Goal: Task Accomplishment & Management: Complete application form

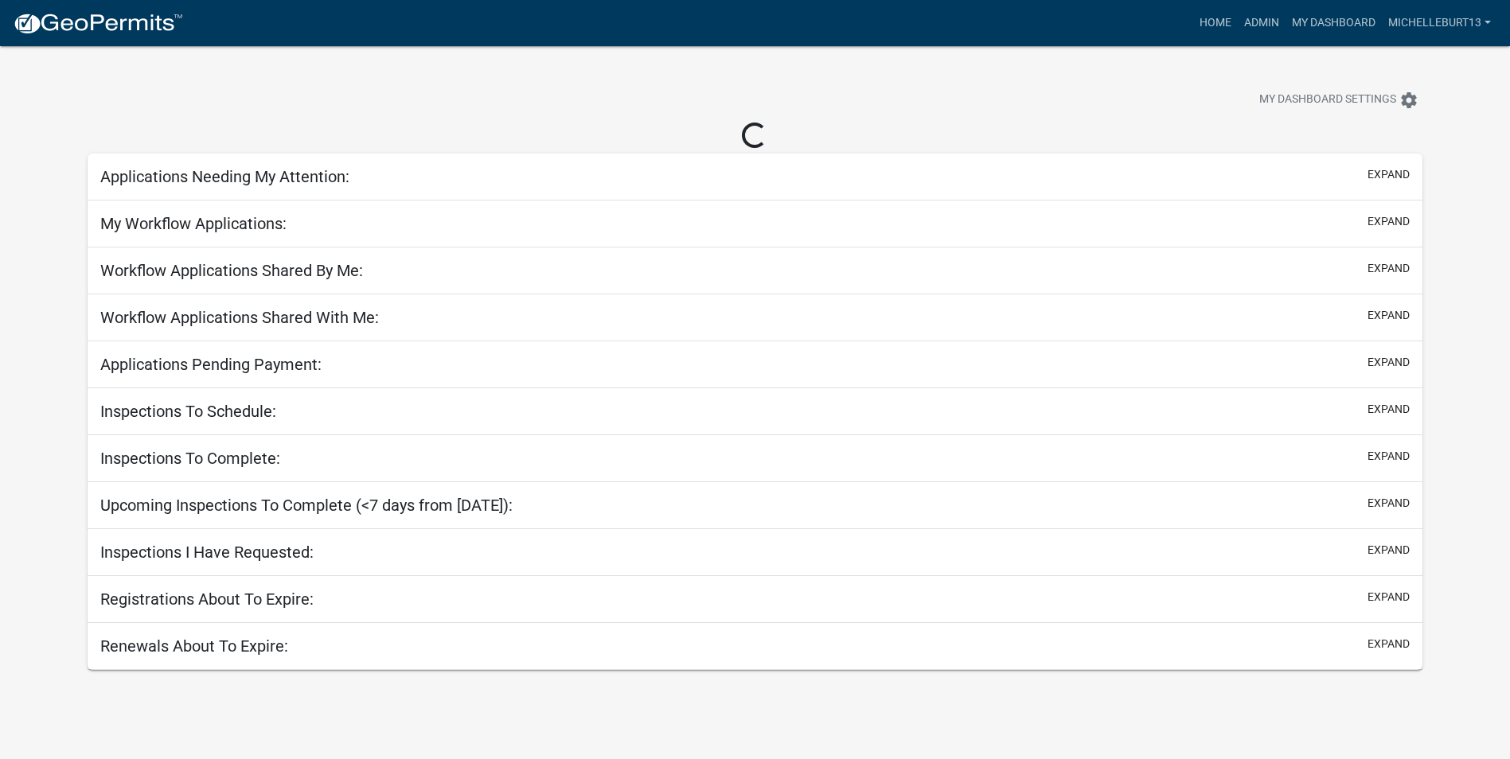
select select "3: 100"
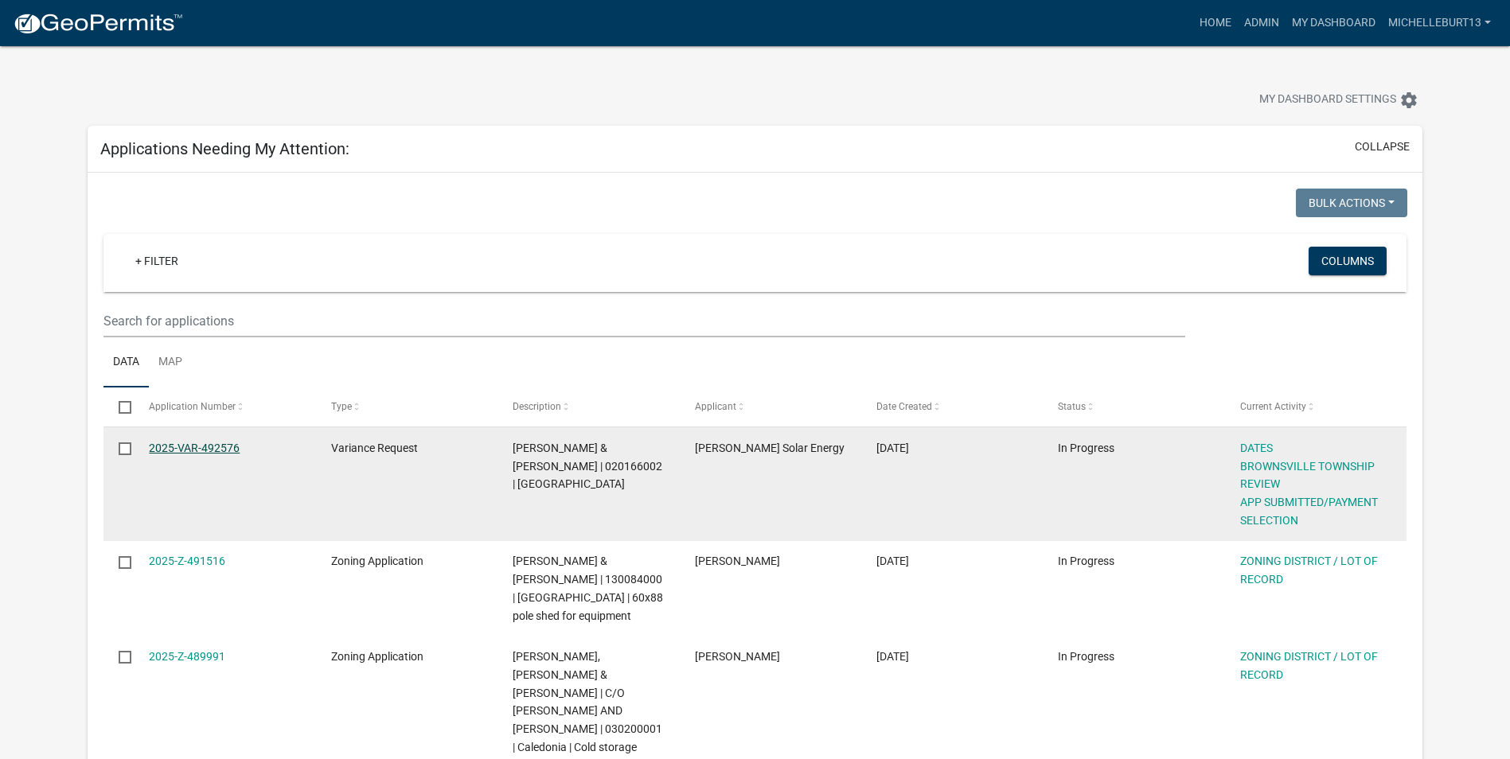
click at [197, 445] on link "2025-VAR-492576" at bounding box center [194, 448] width 91 height 13
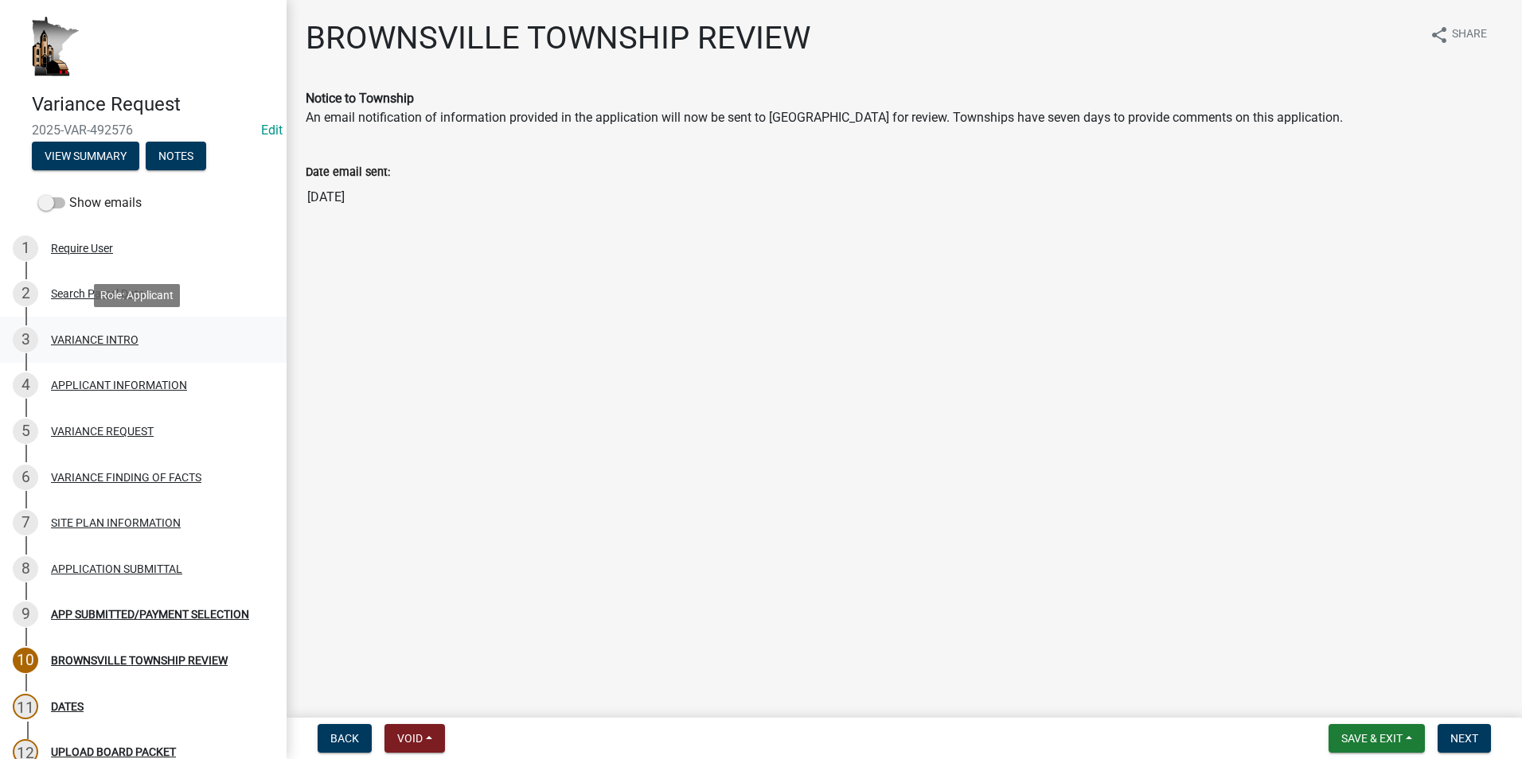
click at [83, 341] on div "VARIANCE INTRO" at bounding box center [95, 339] width 88 height 11
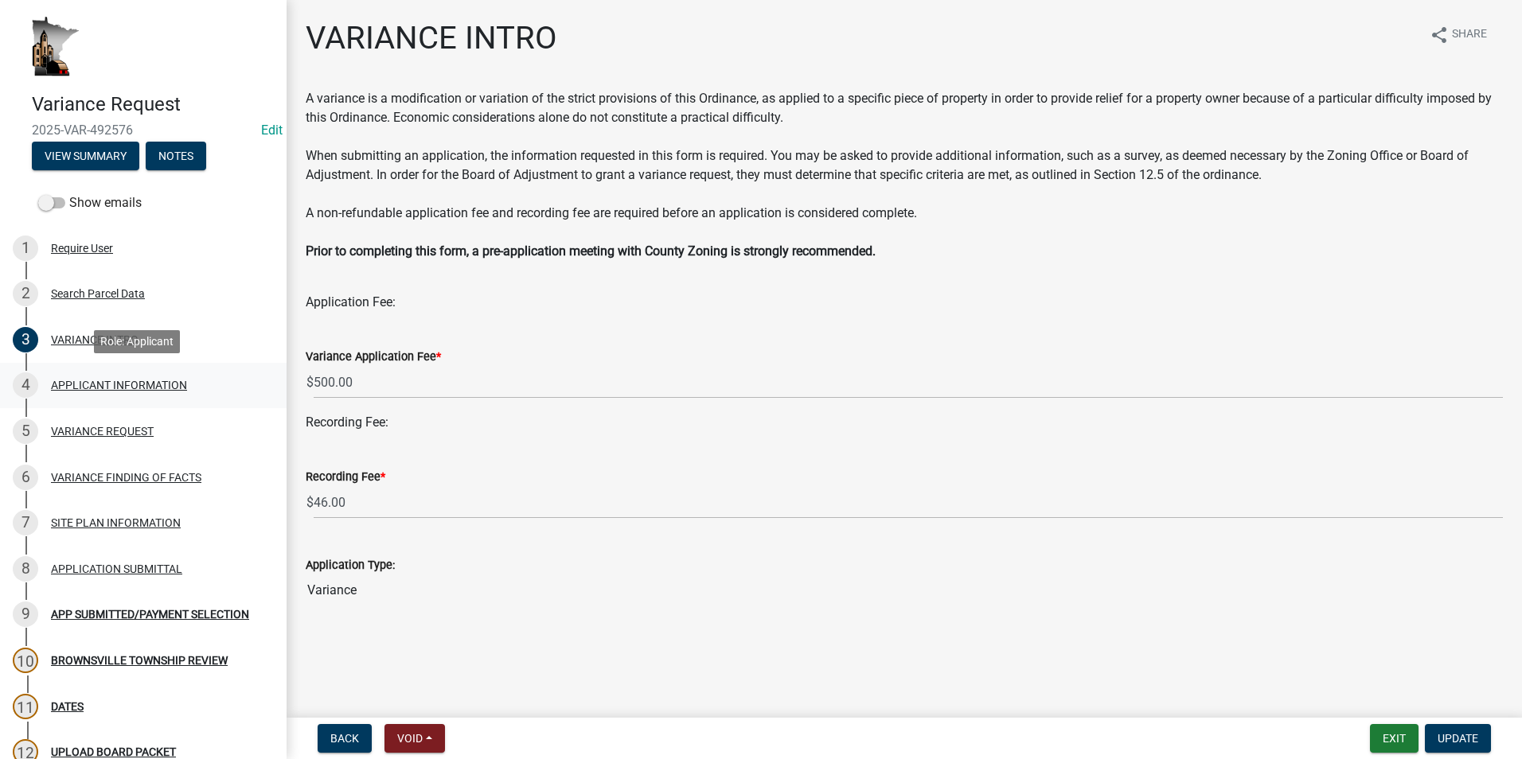
click at [71, 383] on div "APPLICANT INFORMATION" at bounding box center [119, 385] width 136 height 11
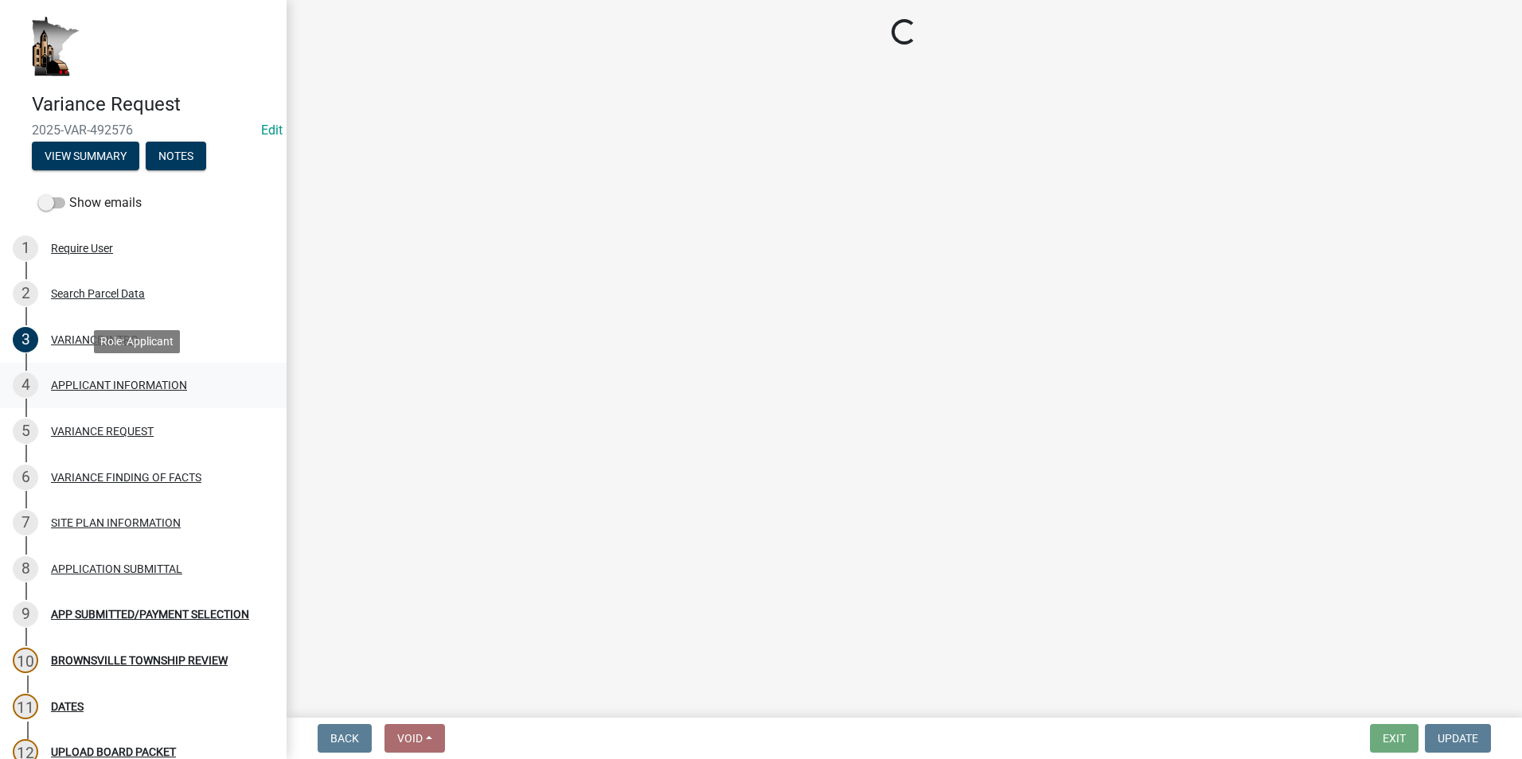
select select "74fadf94-a0d3-49f1-8630-1325ab1771d6"
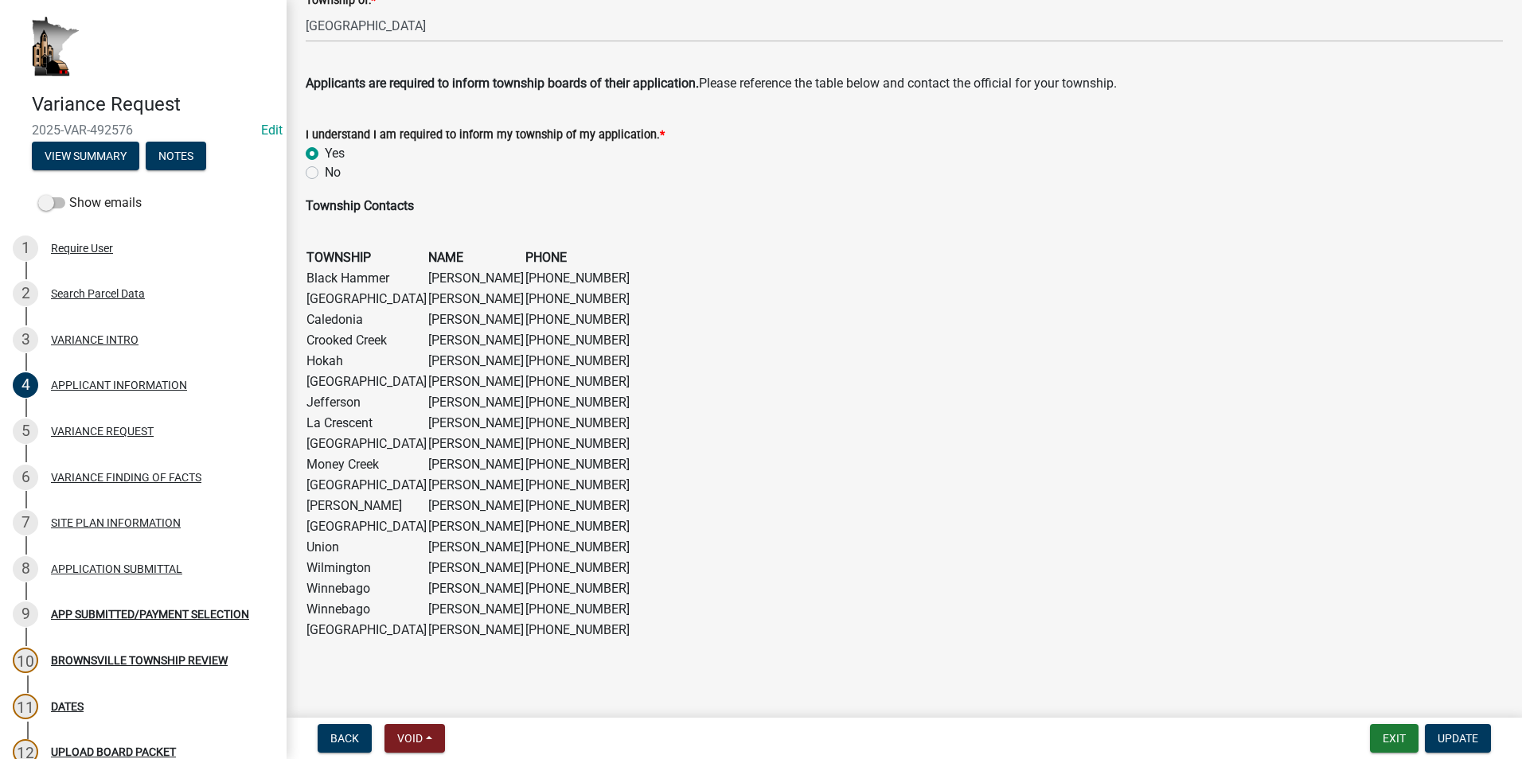
scroll to position [953, 0]
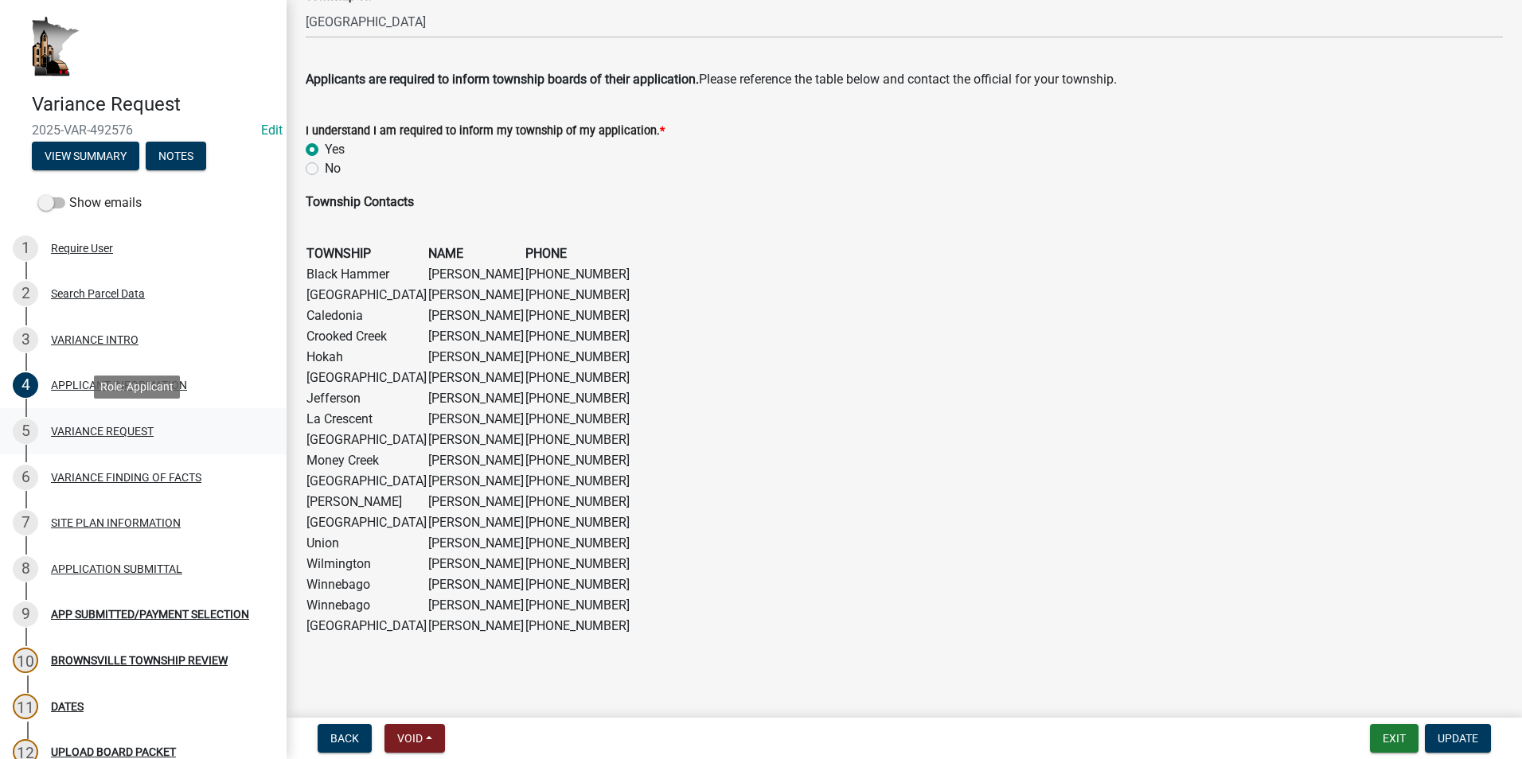
click at [124, 432] on div "VARIANCE REQUEST" at bounding box center [102, 431] width 103 height 11
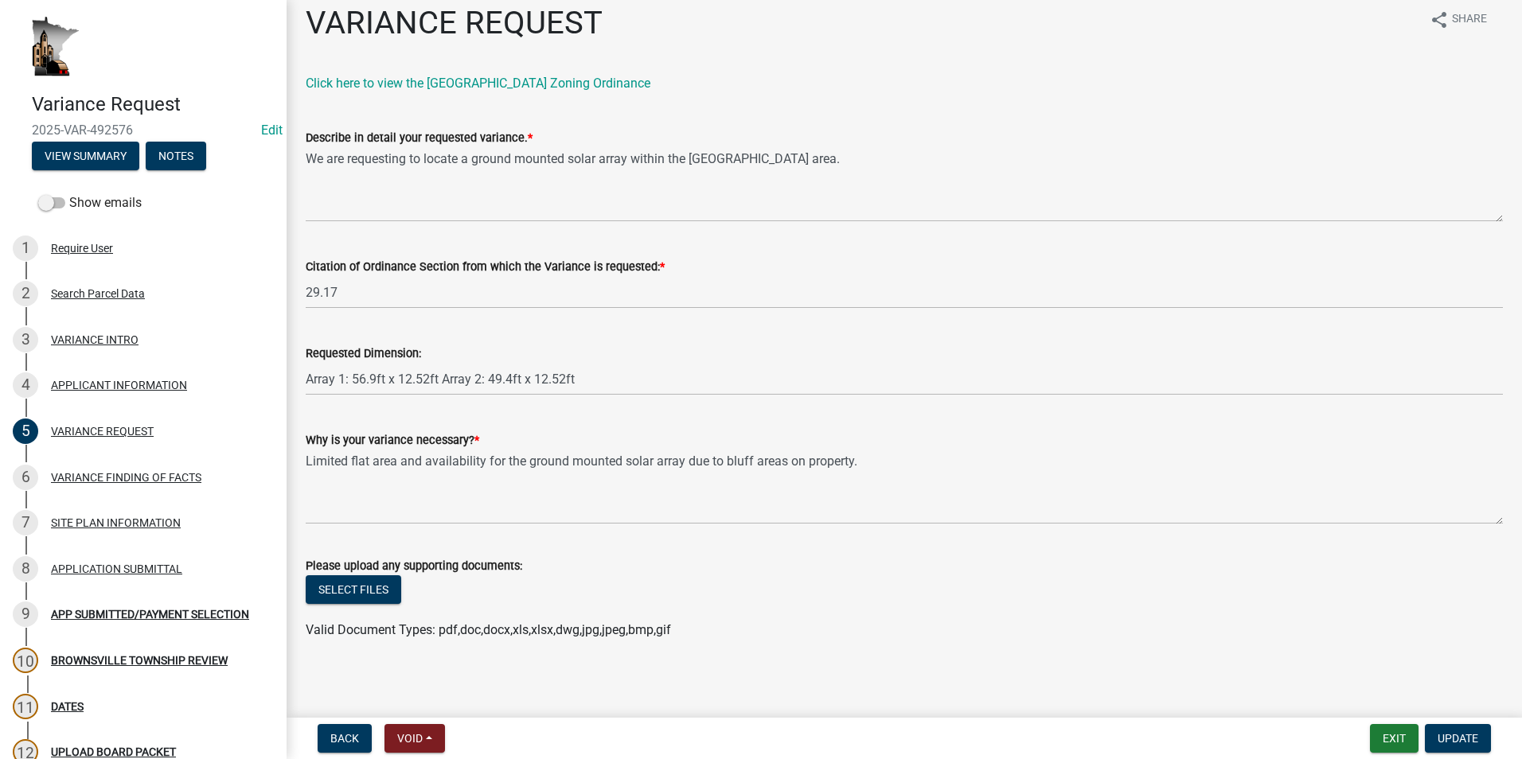
scroll to position [20, 0]
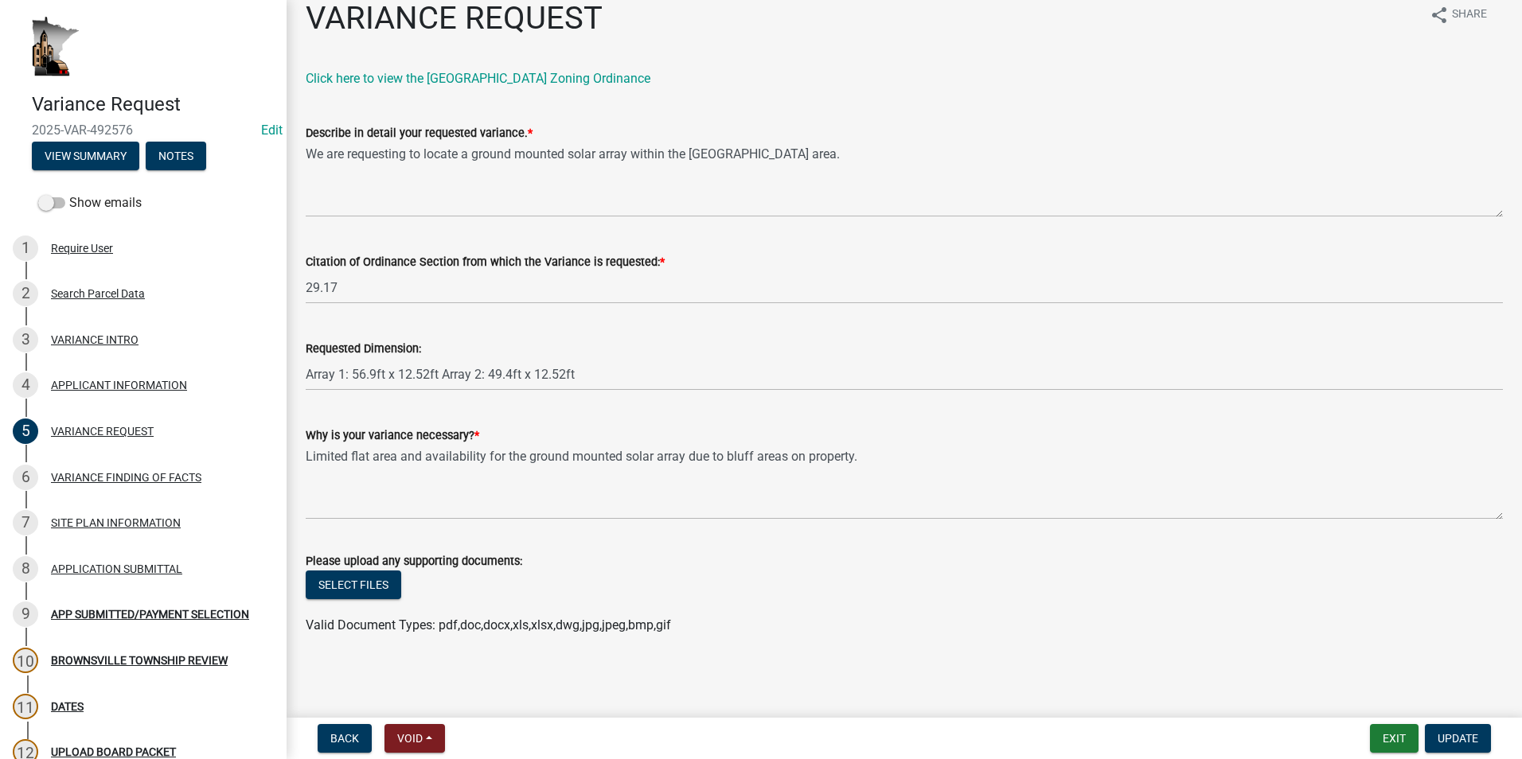
click at [144, 487] on div "6 VARIANCE FINDING OF FACTS" at bounding box center [137, 477] width 248 height 25
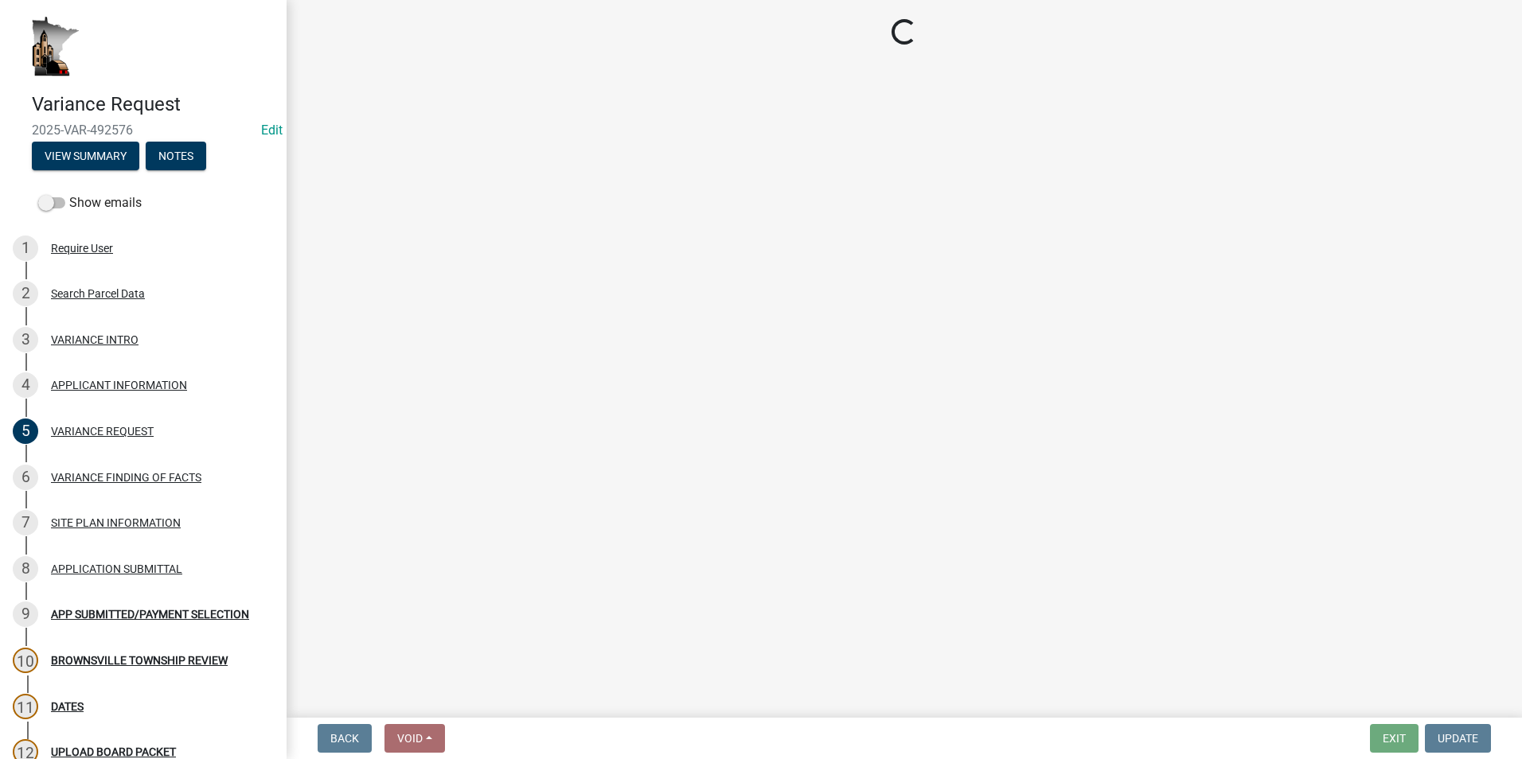
scroll to position [0, 0]
select select "e7339e75-e3d8-4c05-91a7-bbd42707347d"
select select "635aecb9-93f4-4782-a4af-22c7a8086bbc"
select select "aaa485d0-d801-4d37-bb7e-2a92079090af"
select select "7e69a0cc-1ed4-49c0-87fa-8a0d7a2511ee"
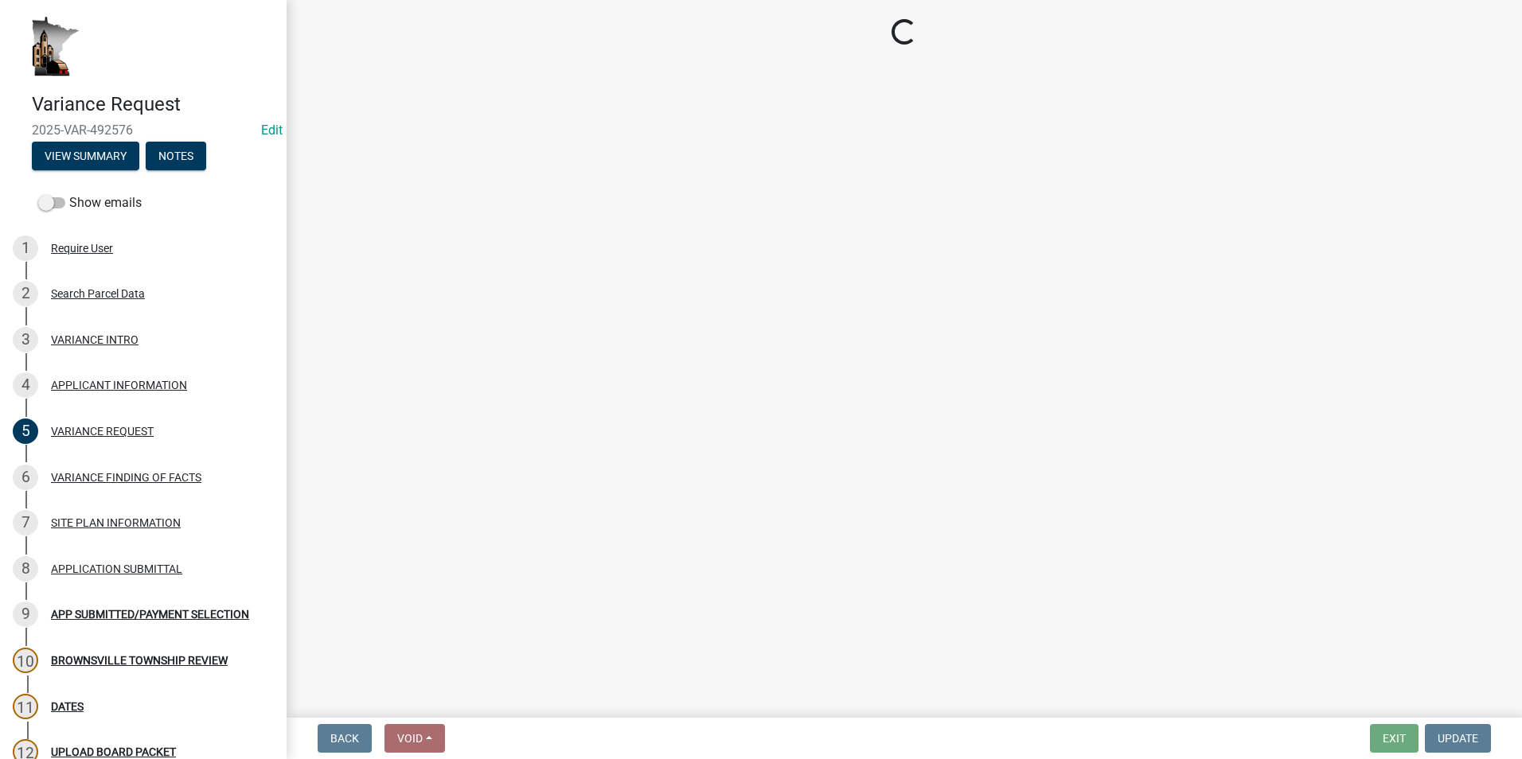
select select "104dc2c3-fb18-403f-90ac-5564d5e92e11"
select select "a413aa95-8491-4462-9f66-41dd1c3ff77c"
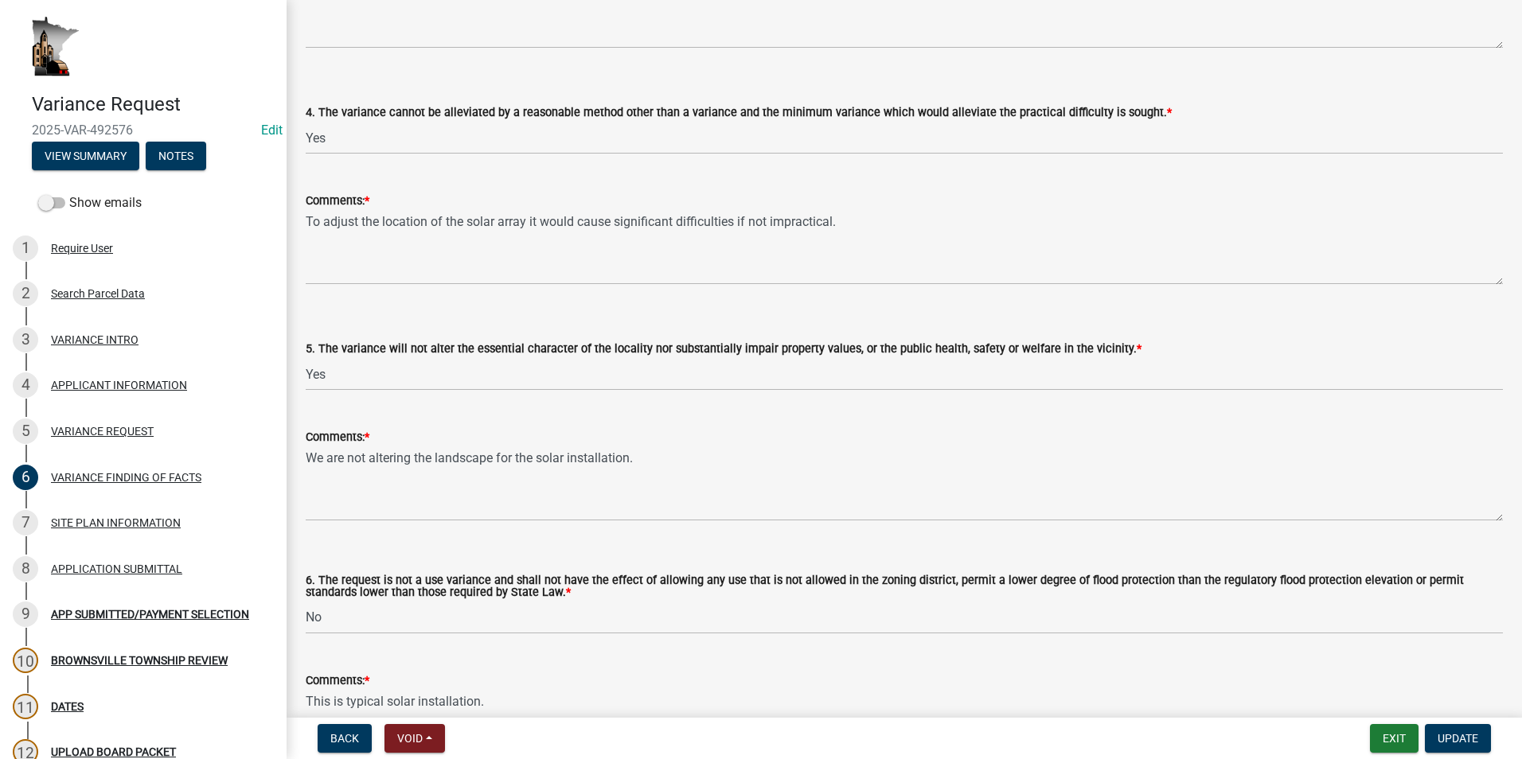
scroll to position [1242, 0]
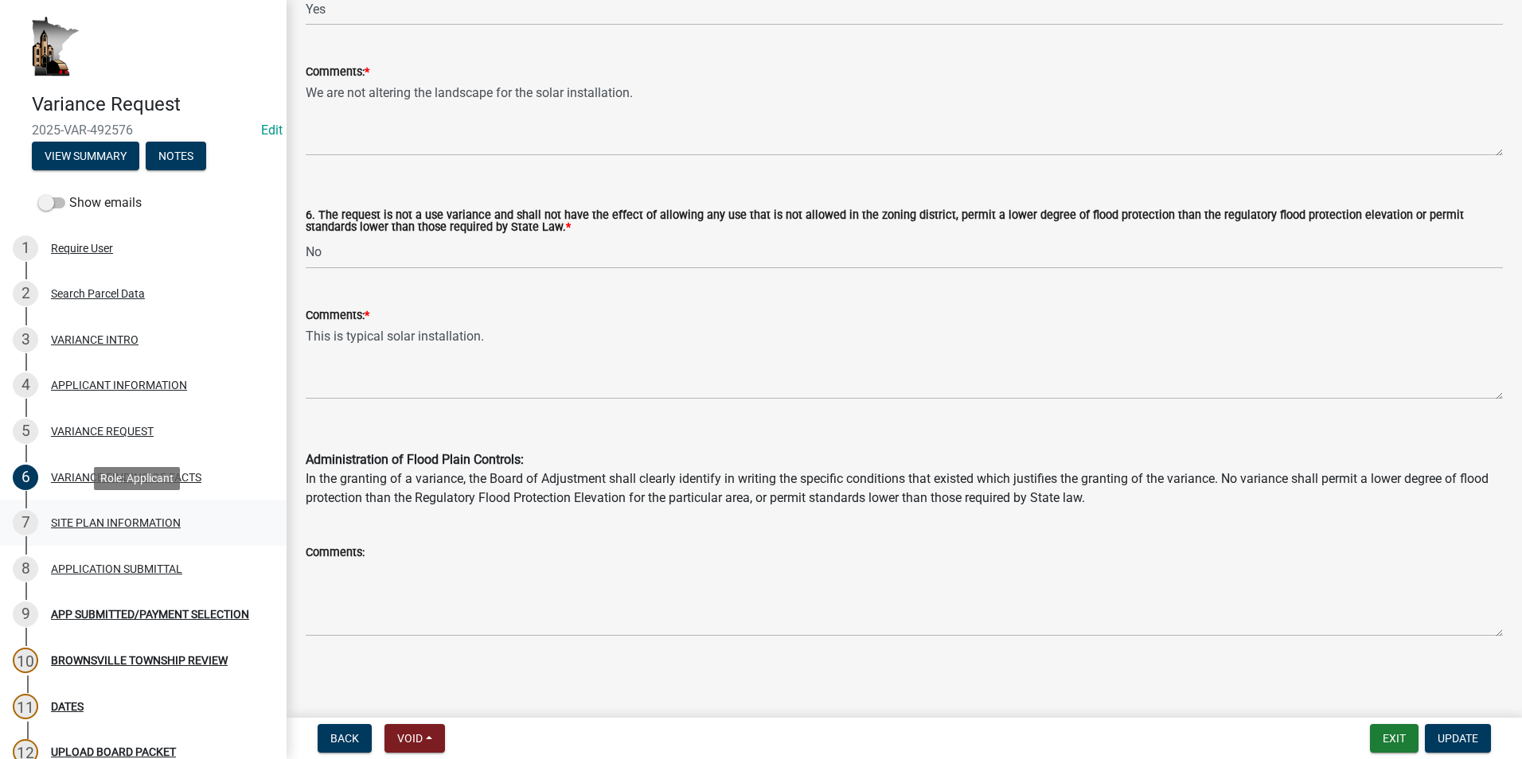
click at [131, 518] on div "SITE PLAN INFORMATION" at bounding box center [116, 522] width 130 height 11
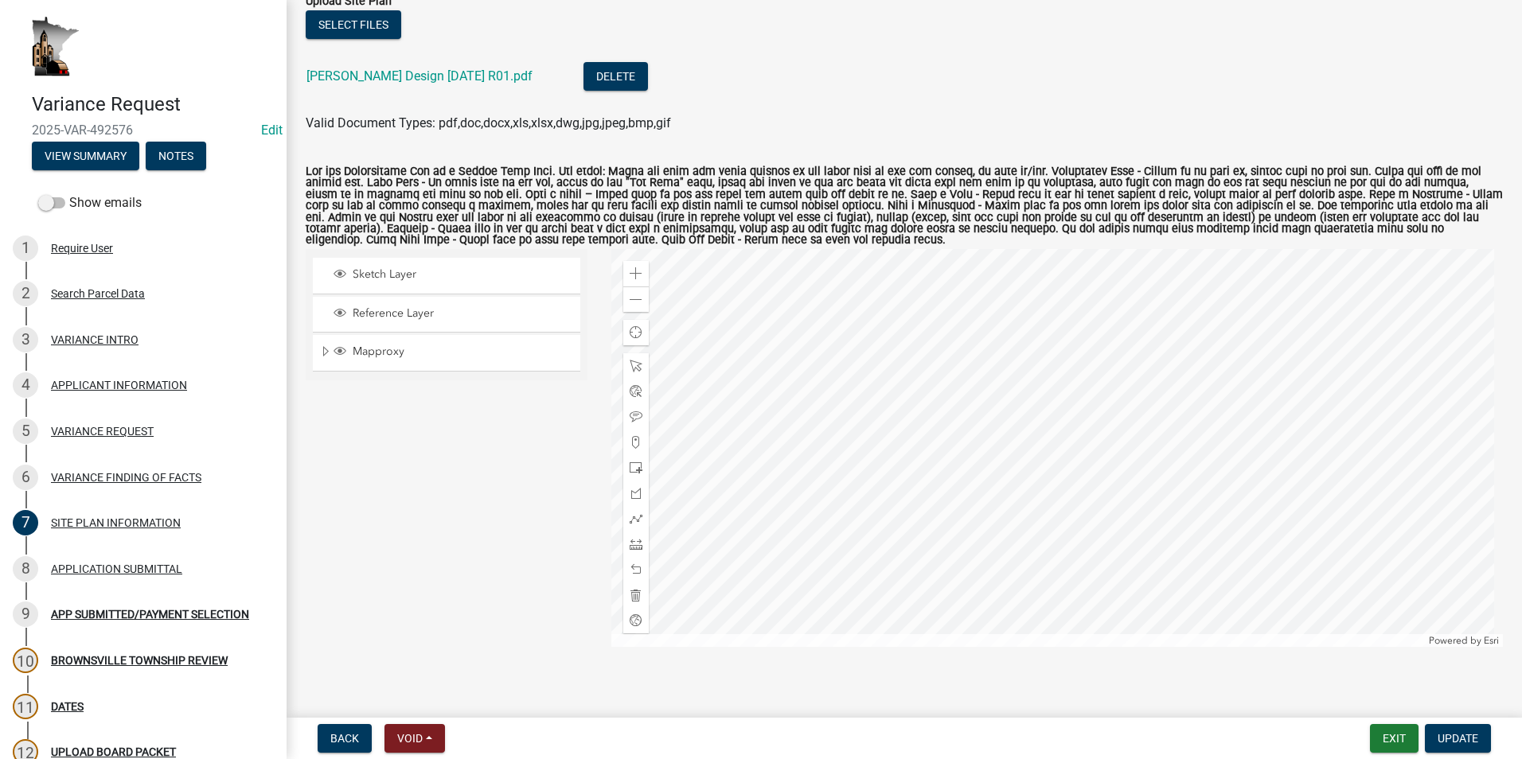
scroll to position [162, 0]
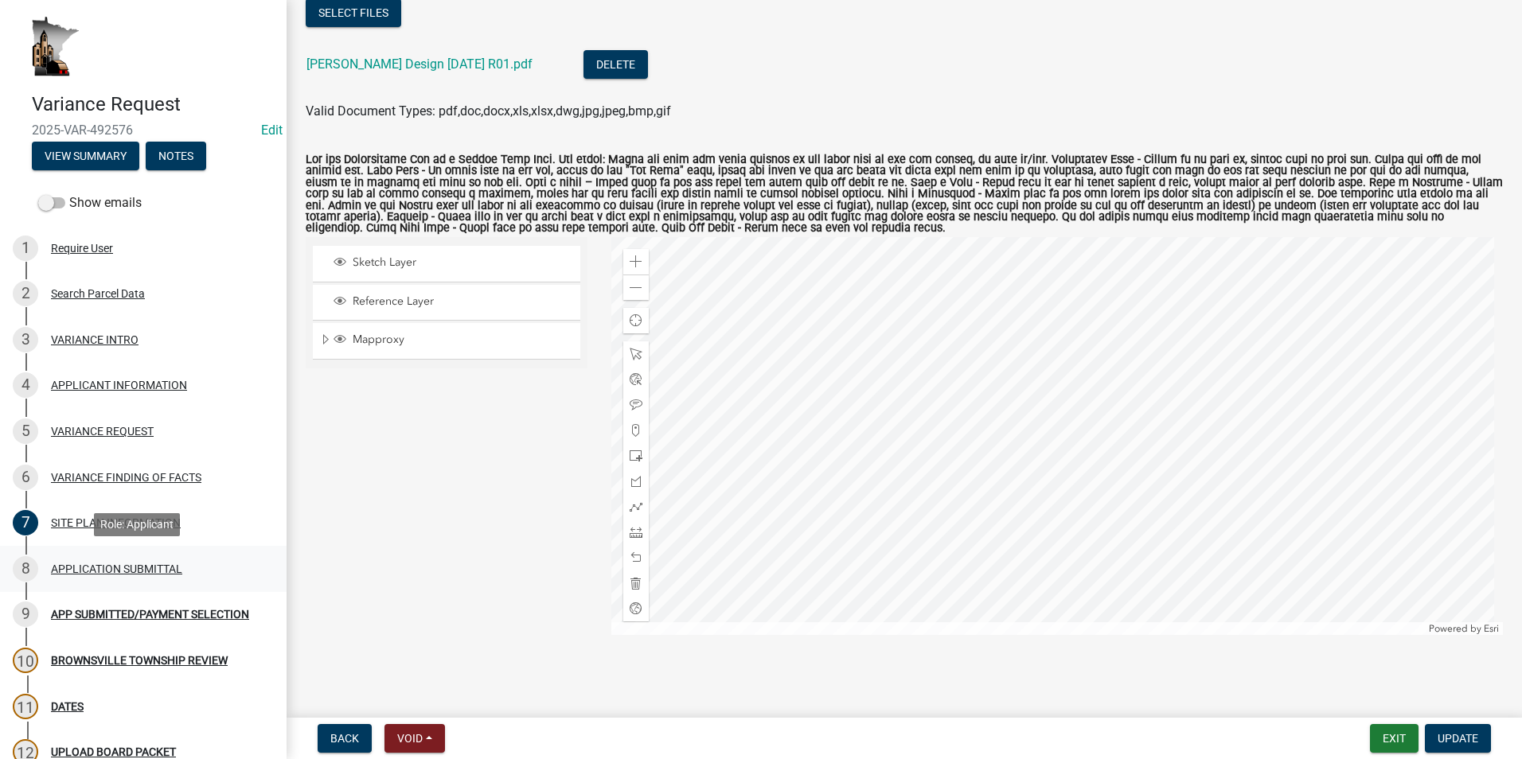
click at [99, 558] on div "8 APPLICATION SUBMITTAL" at bounding box center [137, 568] width 248 height 25
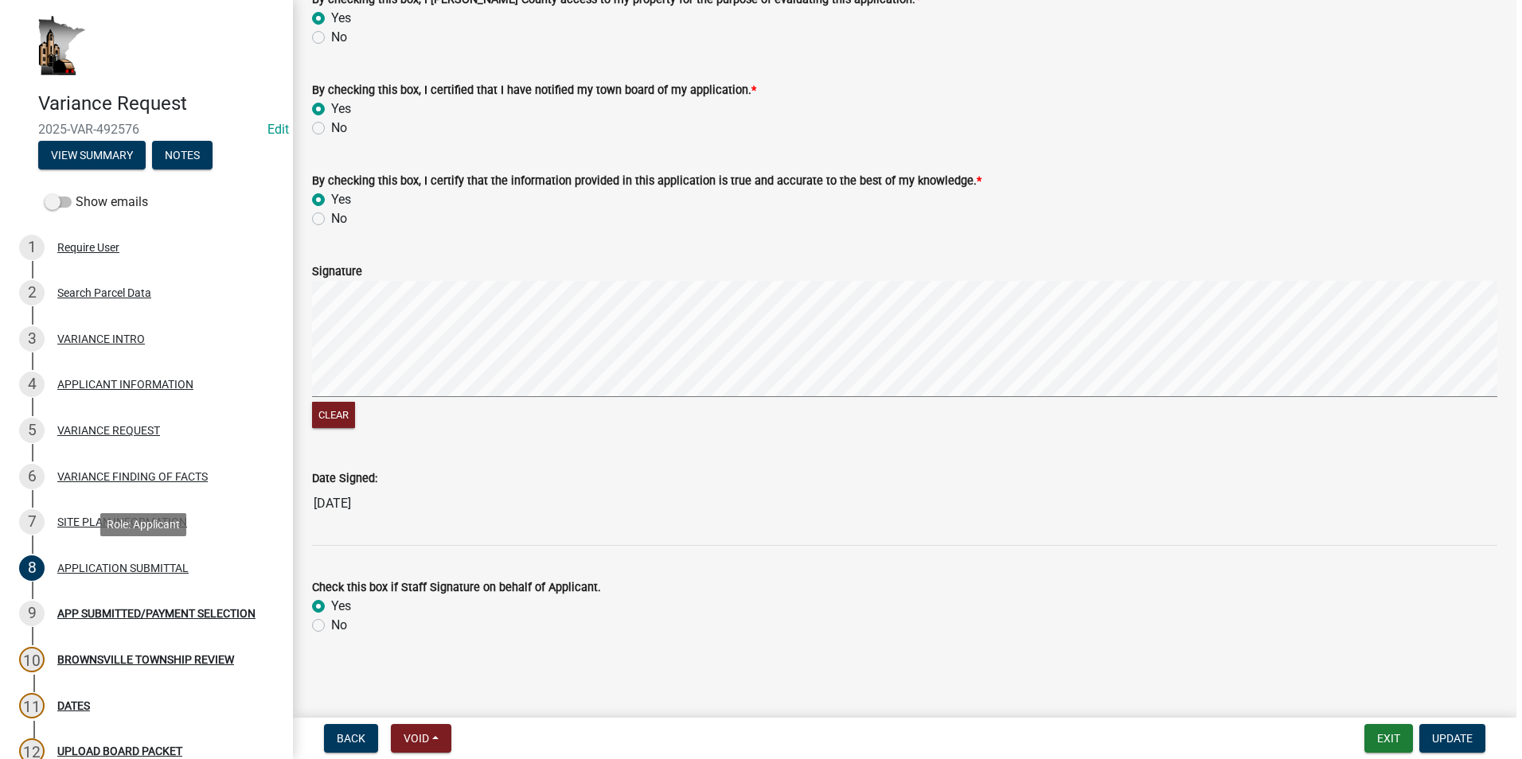
scroll to position [0, 0]
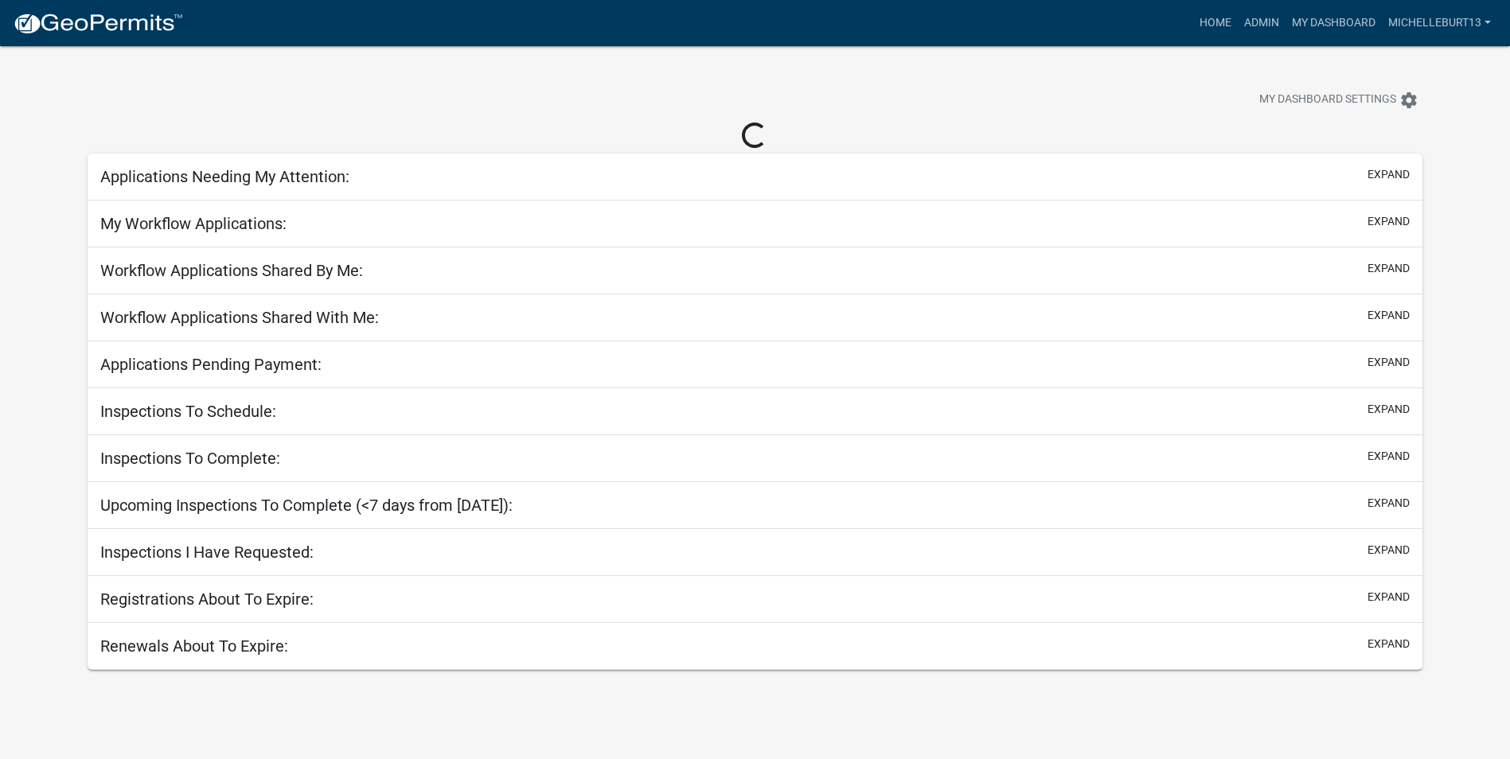
select select "3: 100"
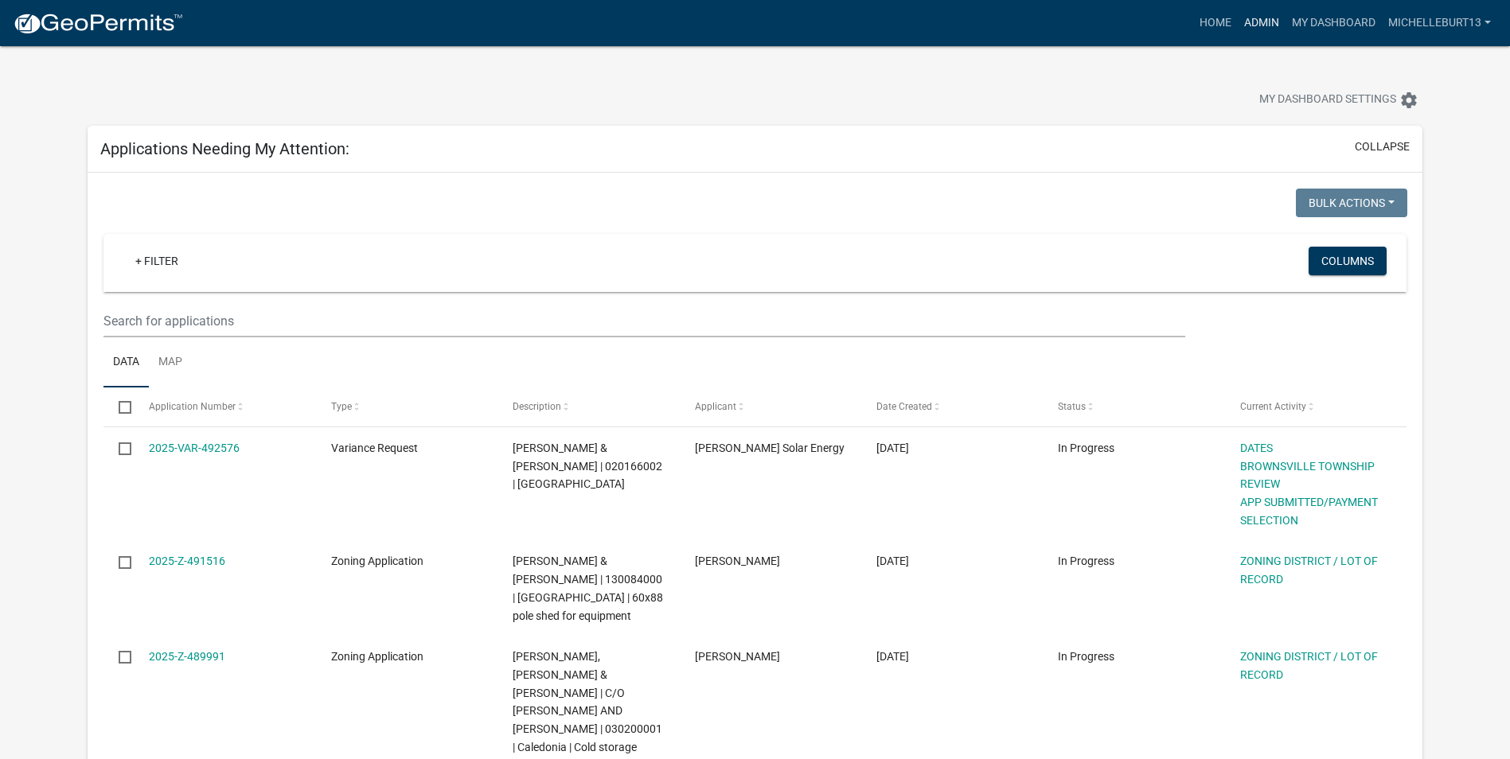
click at [1259, 23] on link "Admin" at bounding box center [1262, 23] width 48 height 30
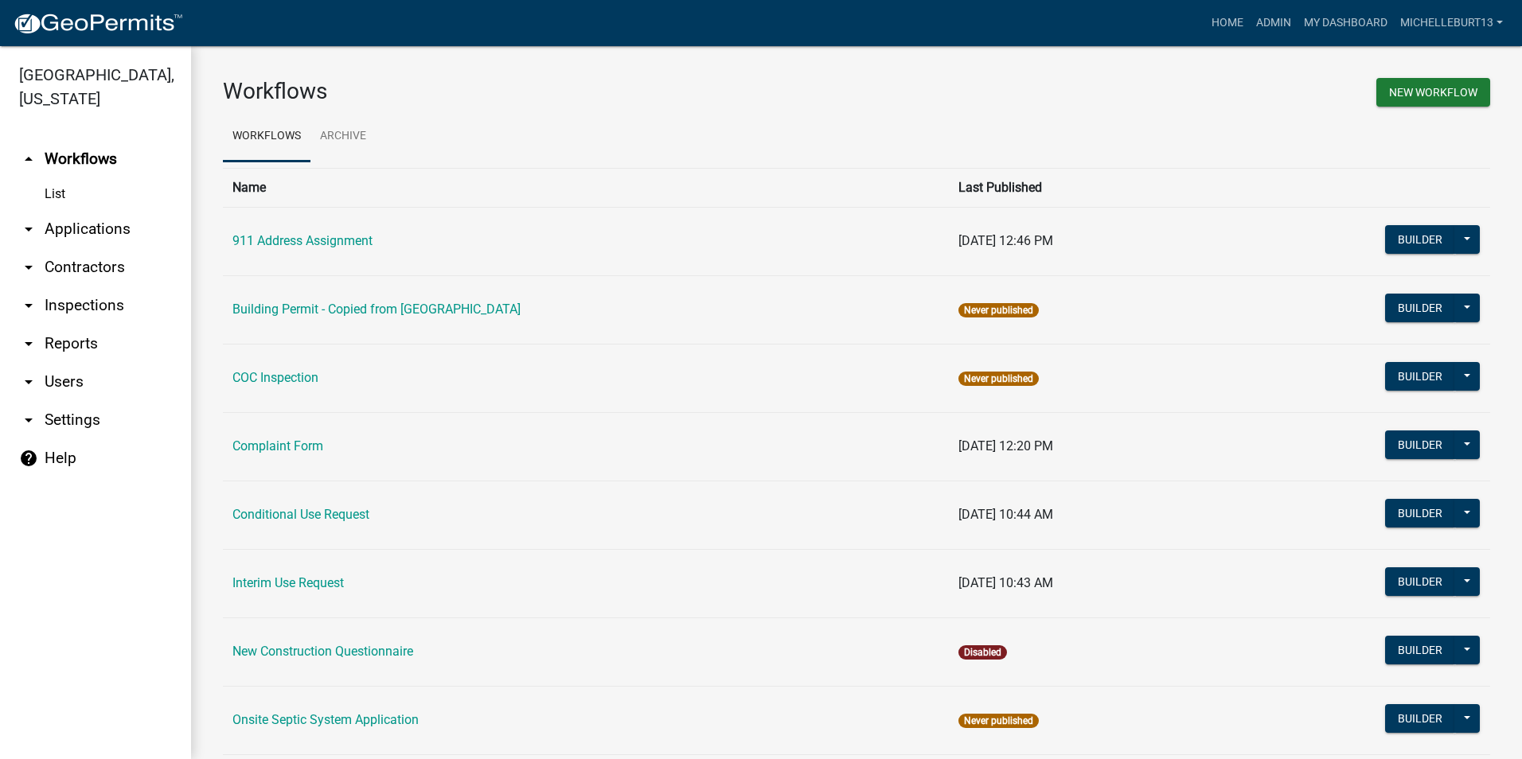
click at [103, 228] on link "arrow_drop_down Applications" at bounding box center [95, 229] width 191 height 38
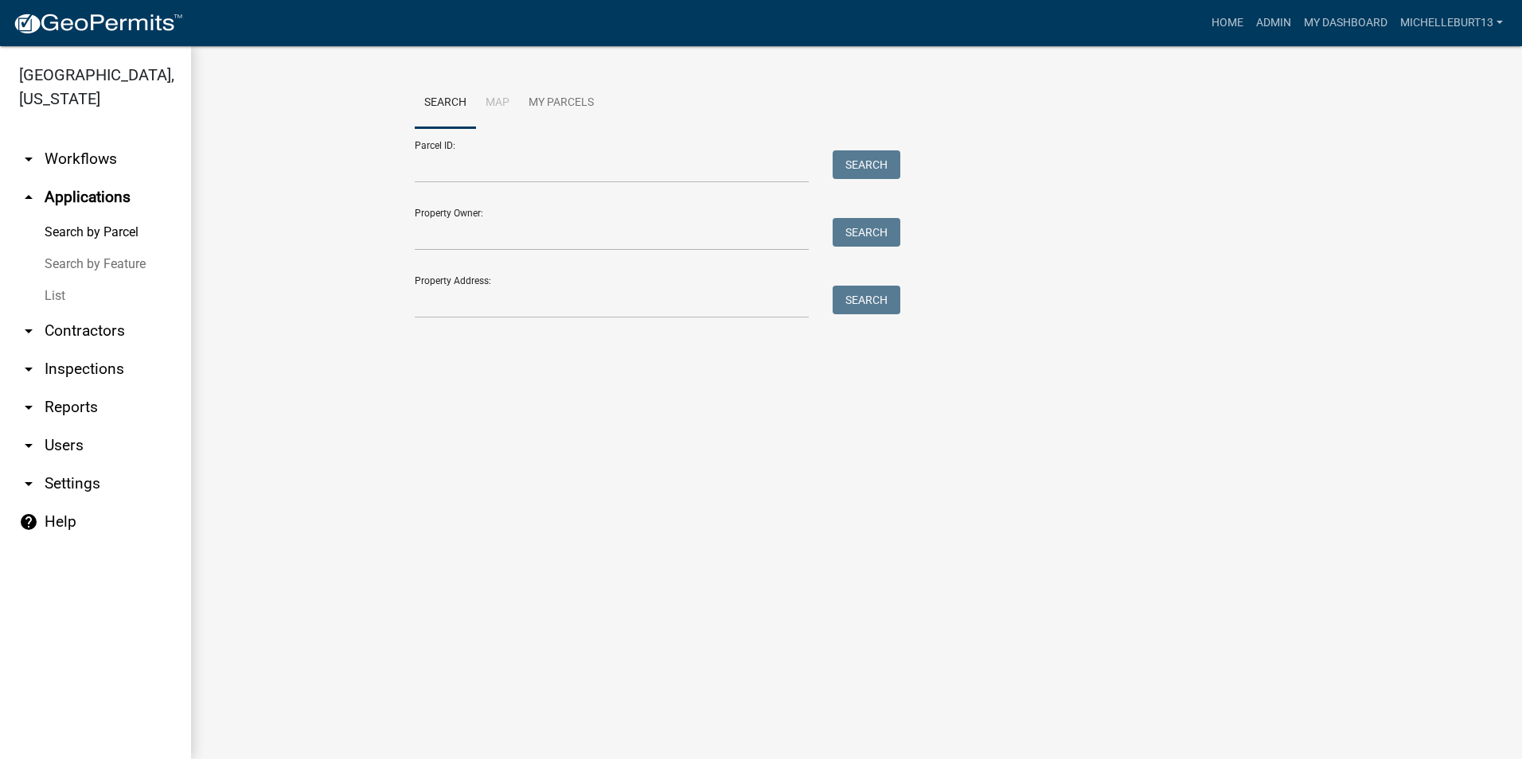
click at [57, 290] on link "List" at bounding box center [95, 296] width 191 height 32
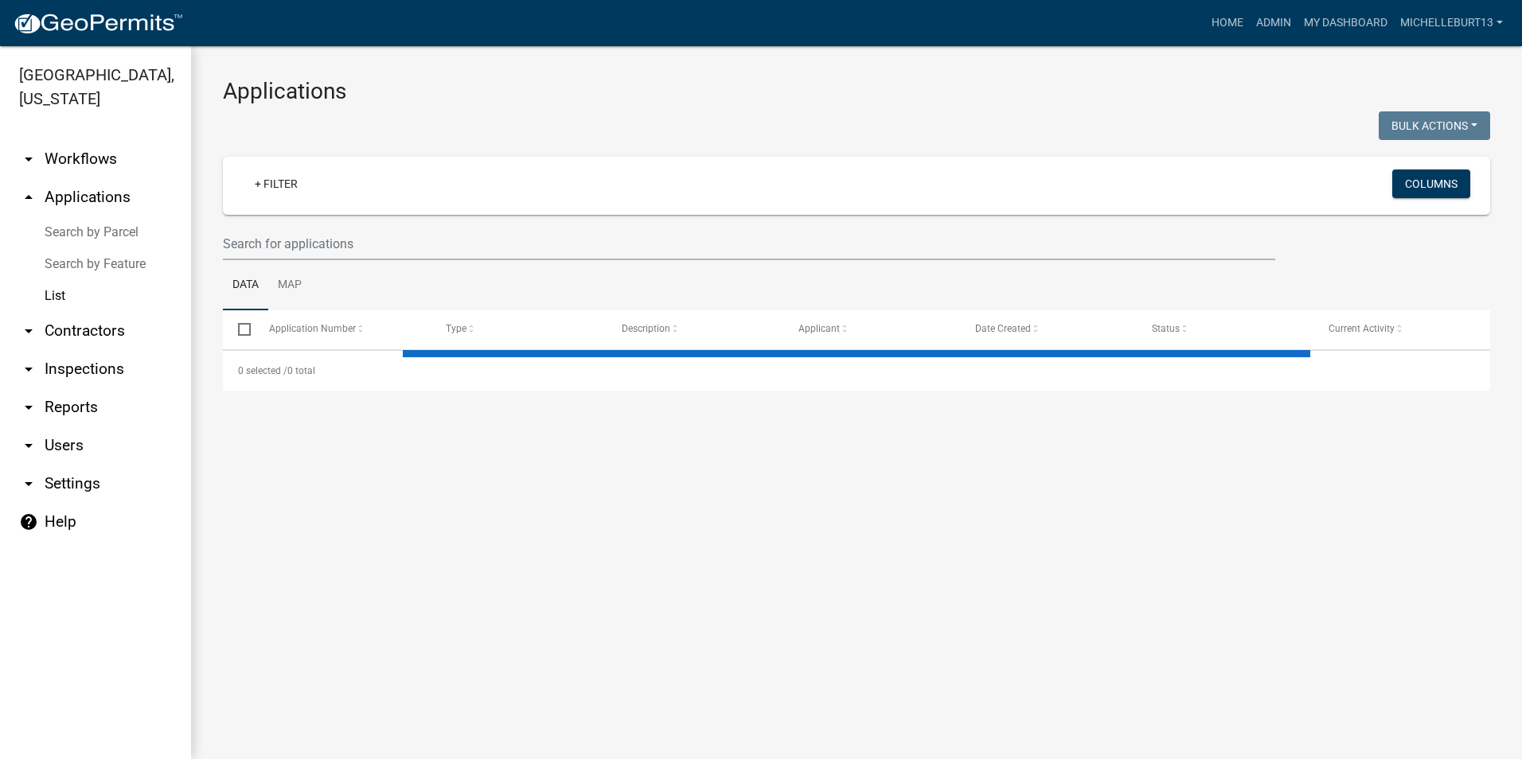
select select "3: 100"
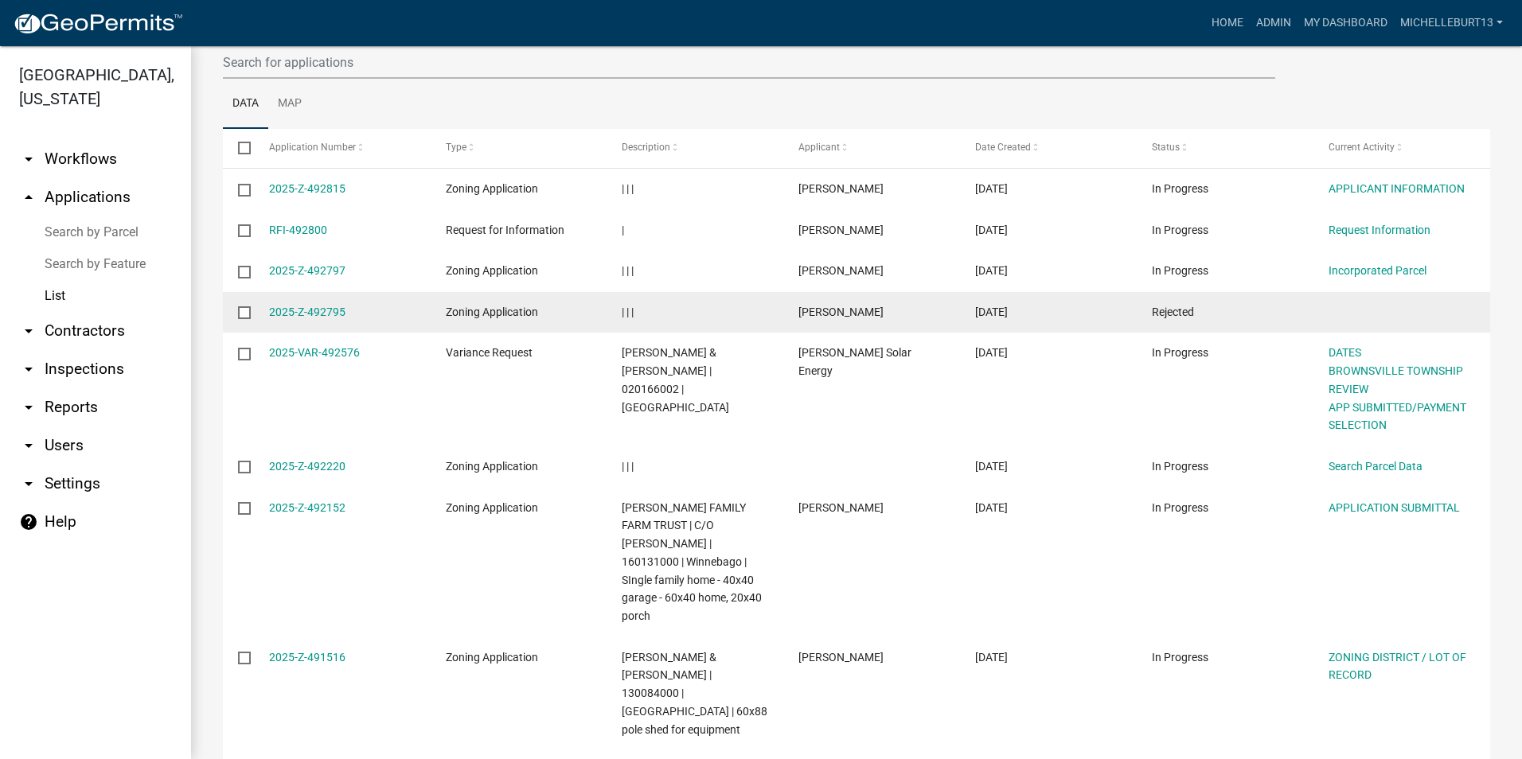
scroll to position [239, 0]
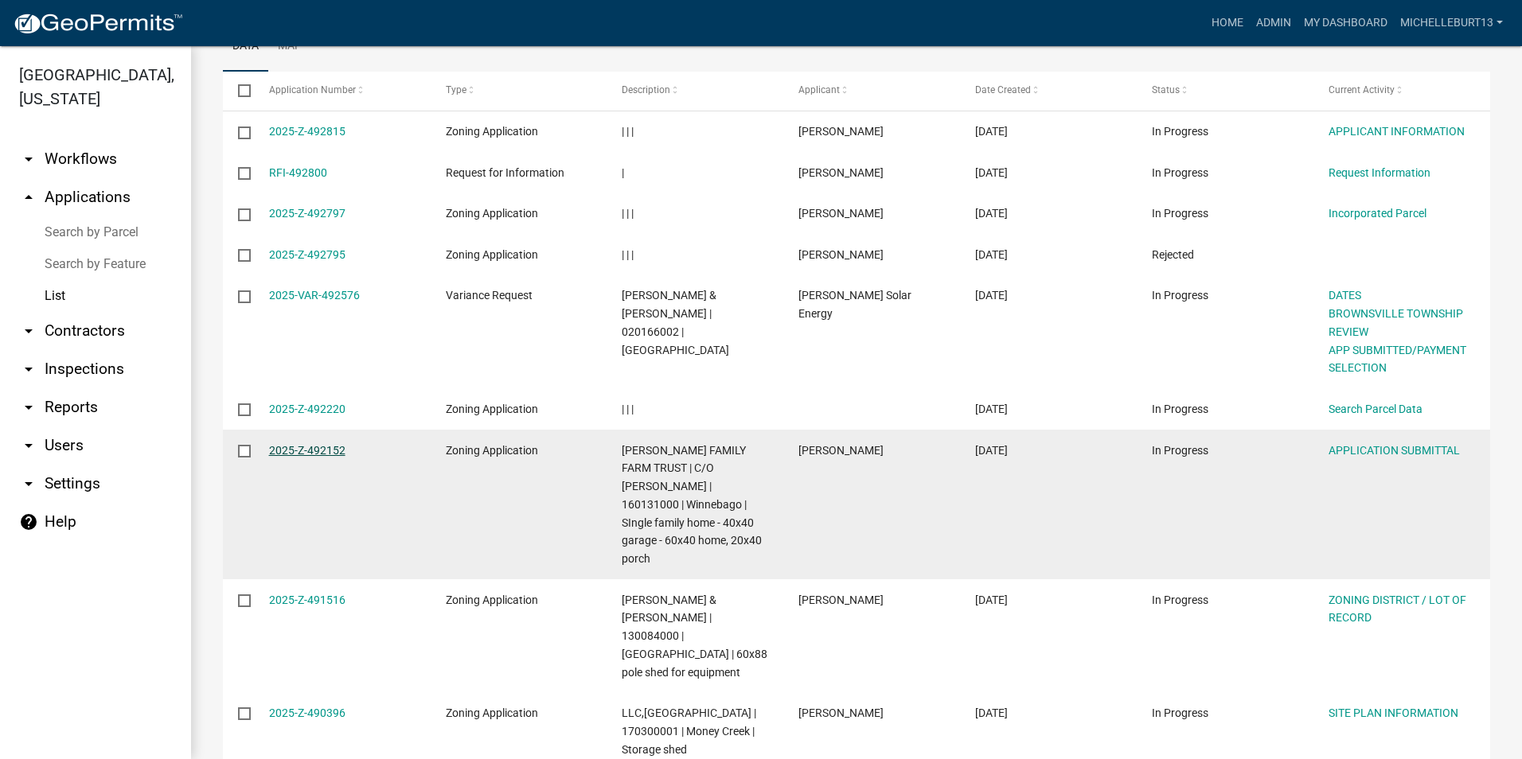
click at [306, 454] on link "2025-Z-492152" at bounding box center [307, 450] width 76 height 13
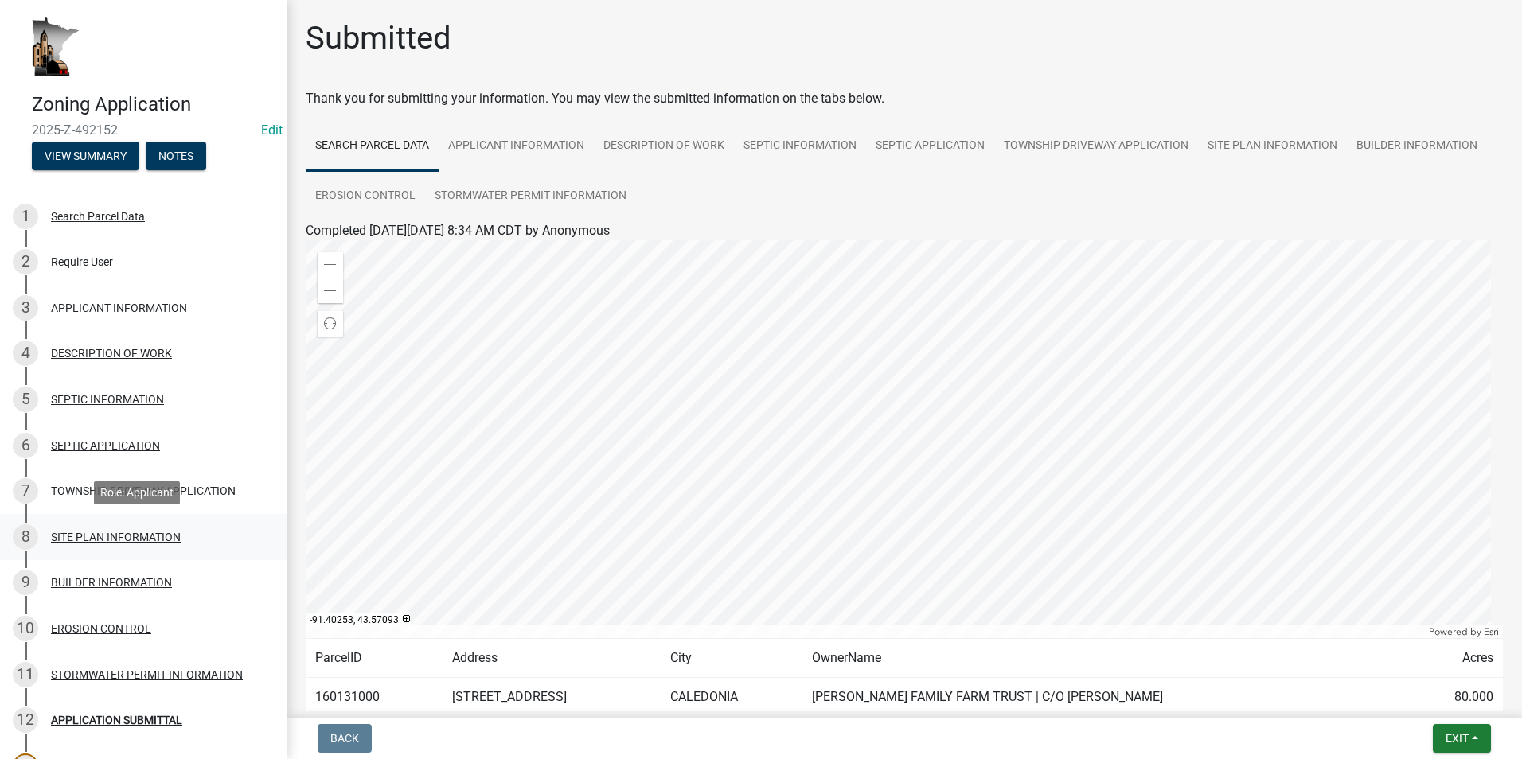
click at [107, 542] on div "SITE PLAN INFORMATION" at bounding box center [116, 537] width 130 height 11
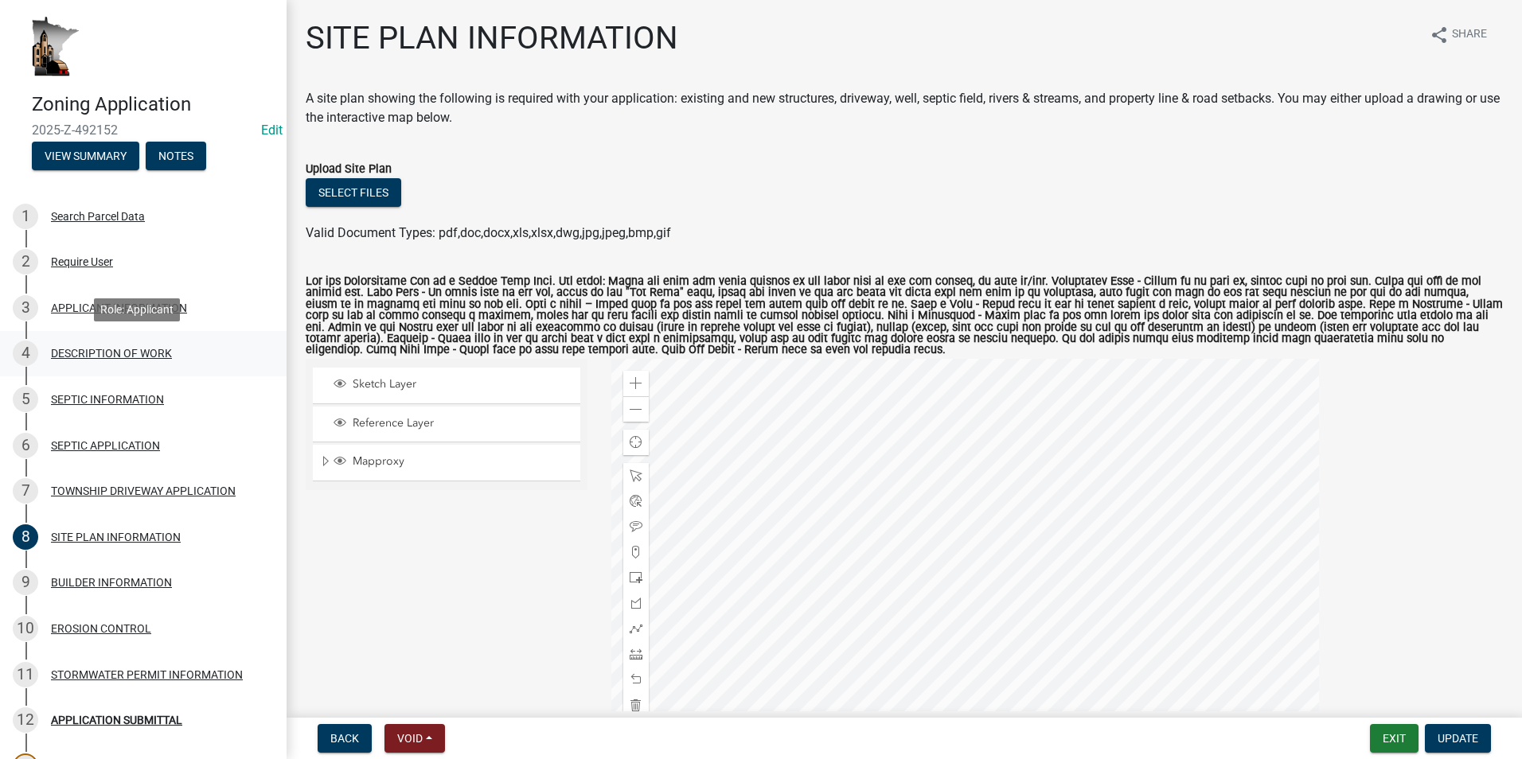
click at [78, 355] on div "DESCRIPTION OF WORK" at bounding box center [111, 353] width 121 height 11
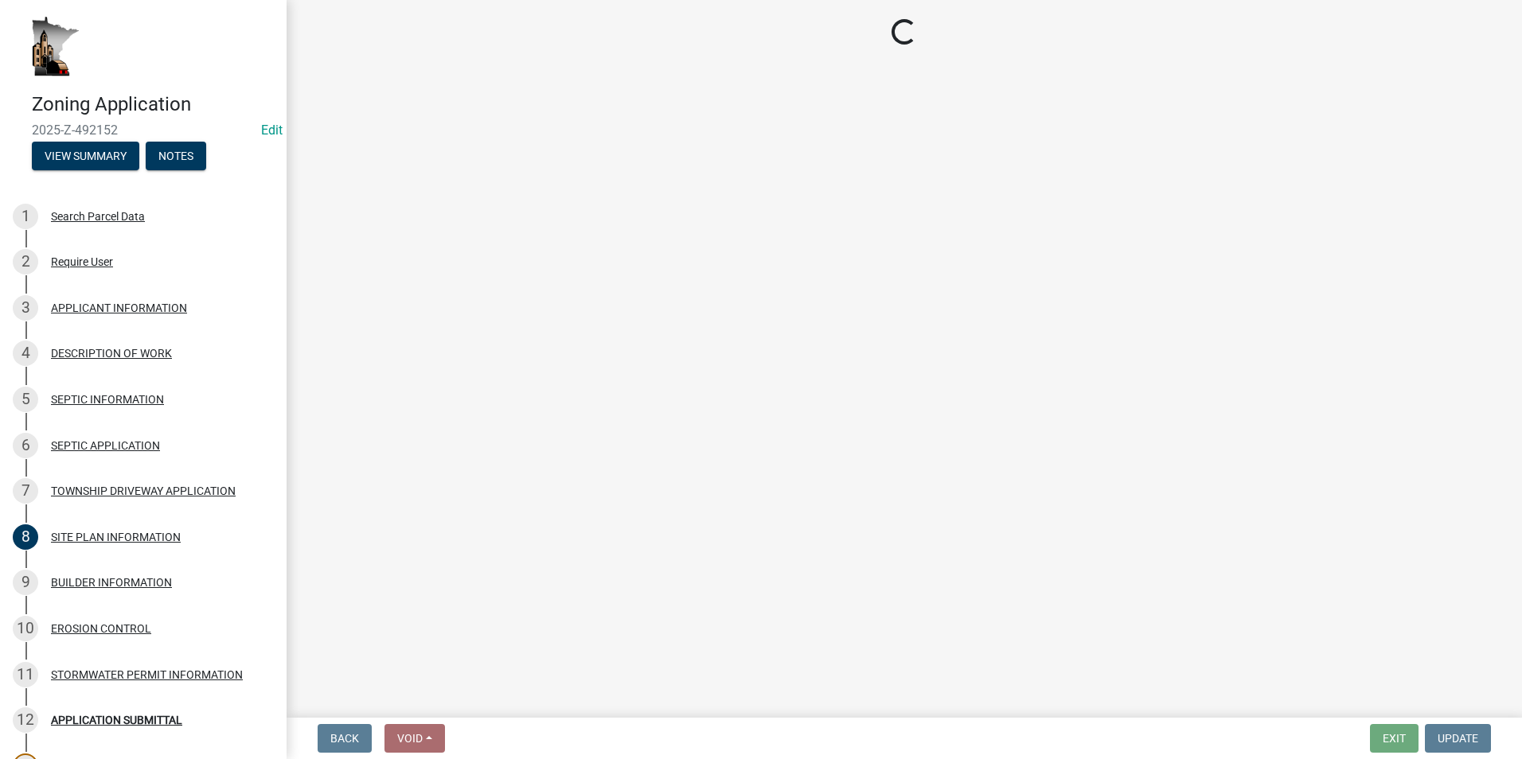
select select "e1fb8828-f682-45b5-9017-38d4fe0ec7ac"
select select "ee49324e-6bbc-48fe-982e-4c2d7e8c1c0f"
select select "e929572a-d3c1-4656-a5cb-745867c8f3e2"
select select "4bd12ca6-4a20-42a0-933f-fd6ef7b65674"
select select "f6530b7c-8d9d-4b8e-9289-b4b5dbfd0833"
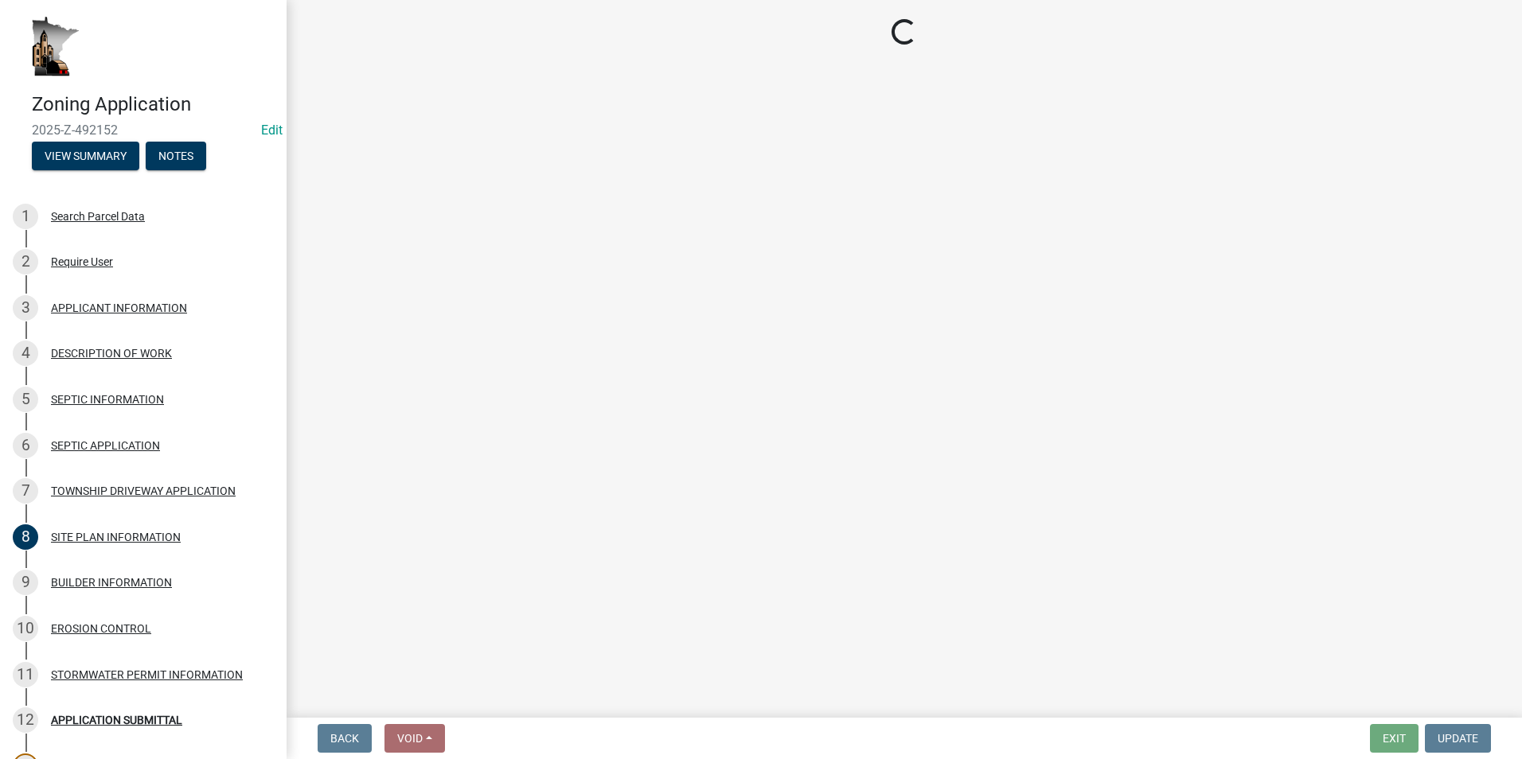
select select "c0af4bca-2ac9-43a4-954a-b6dfd2bb8fae"
select select "9be9e7d3-9e70-4da3-86bf-a1318ba5310f"
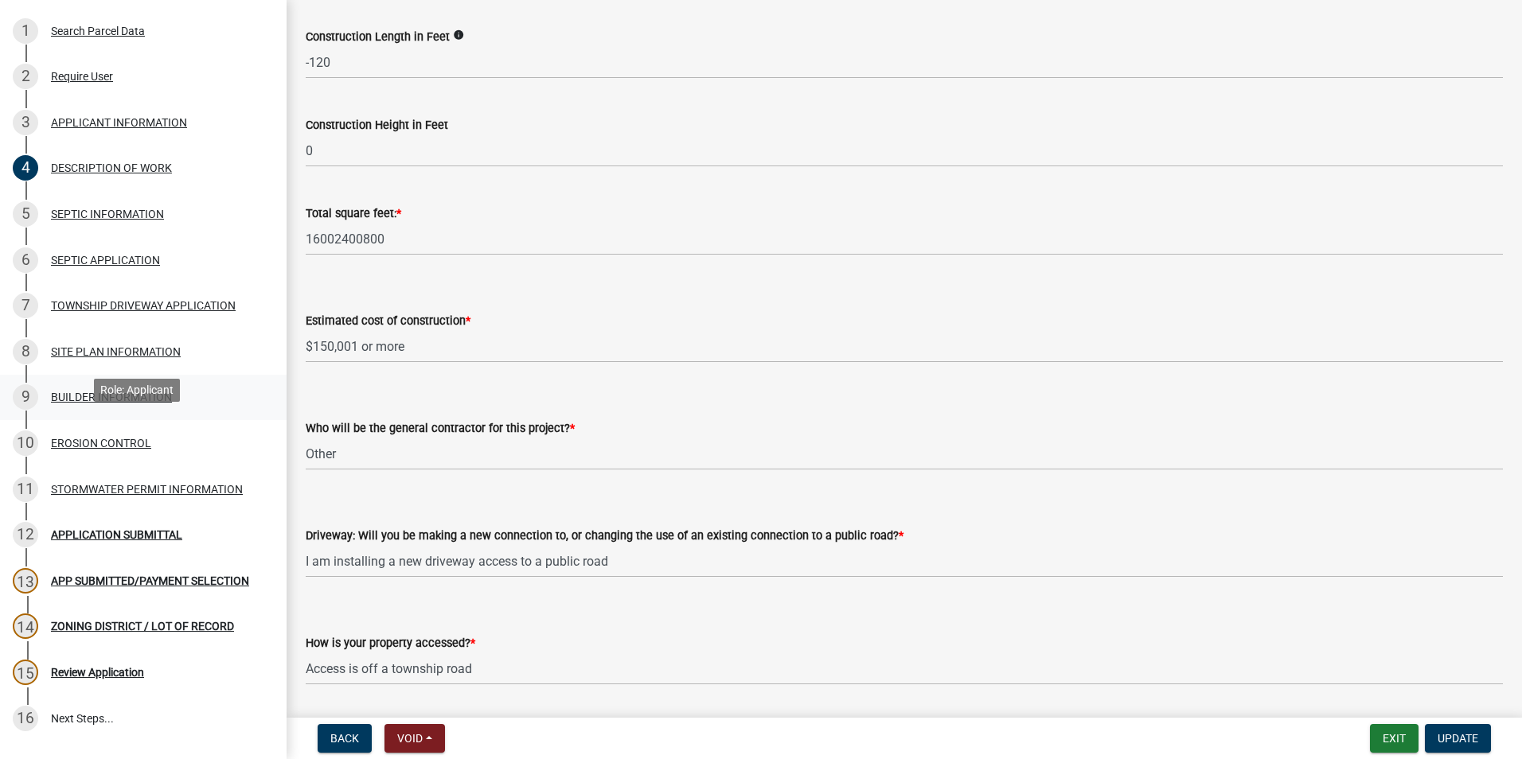
scroll to position [239, 0]
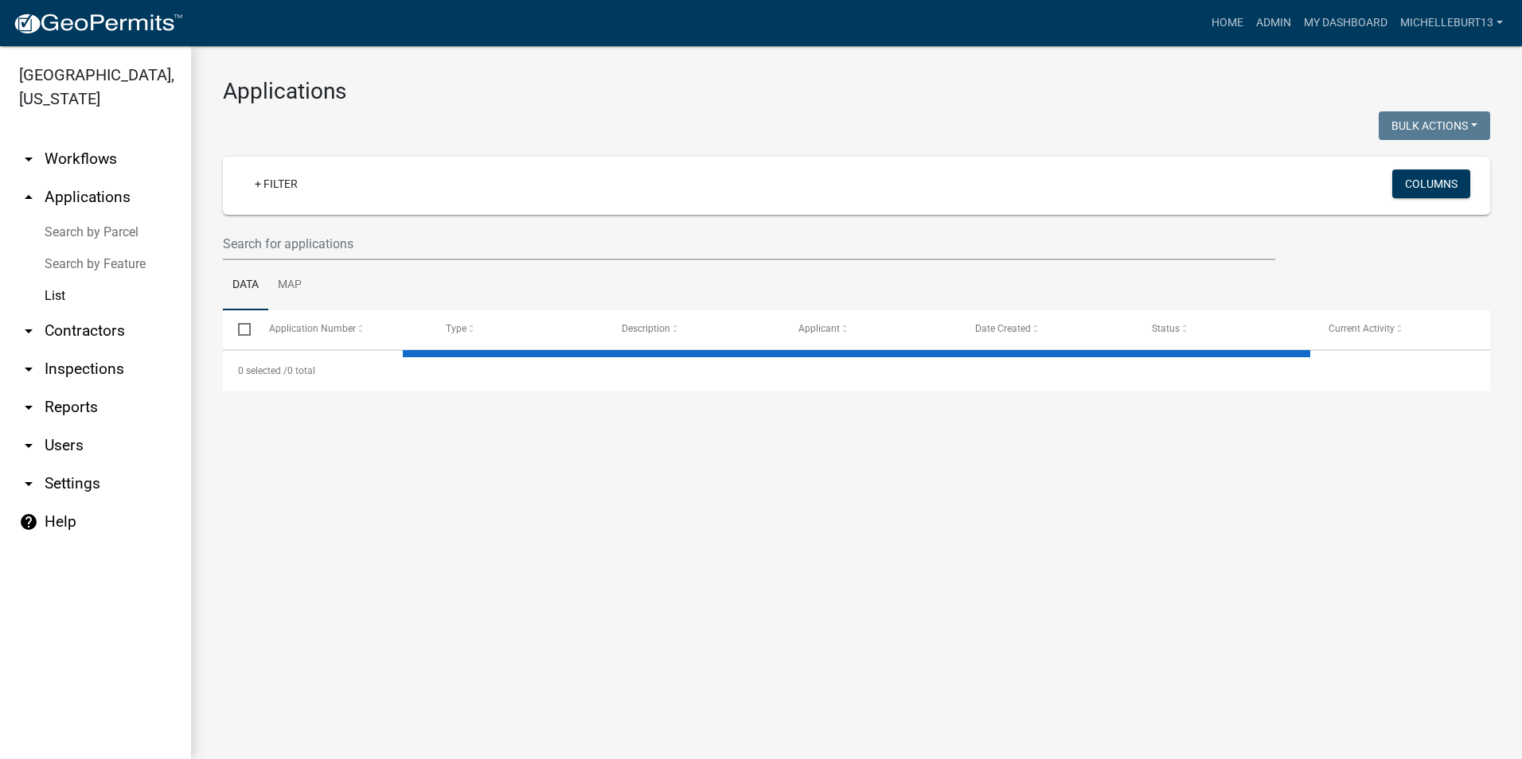
select select "3: 100"
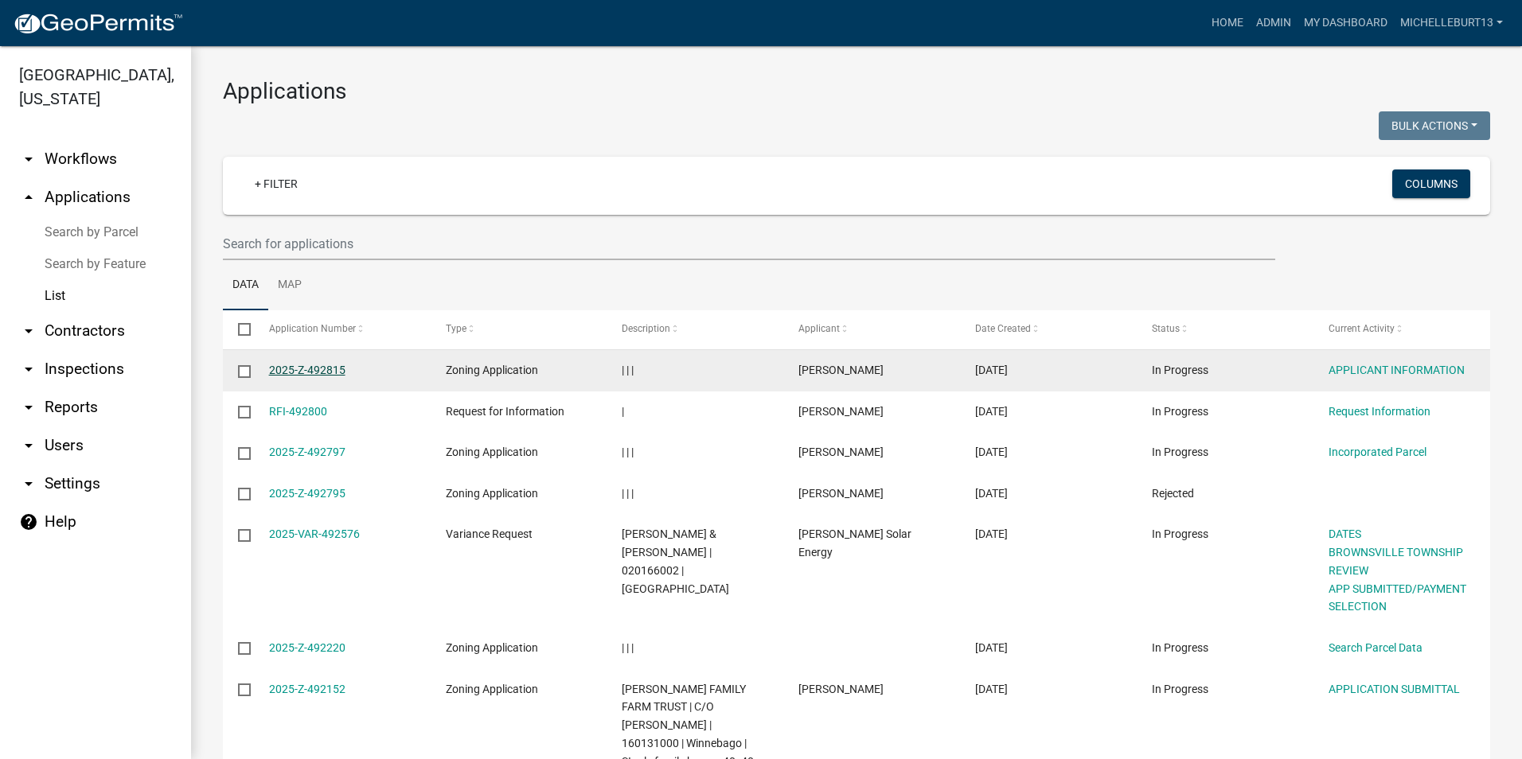
click at [318, 369] on link "2025-Z-492815" at bounding box center [307, 370] width 76 height 13
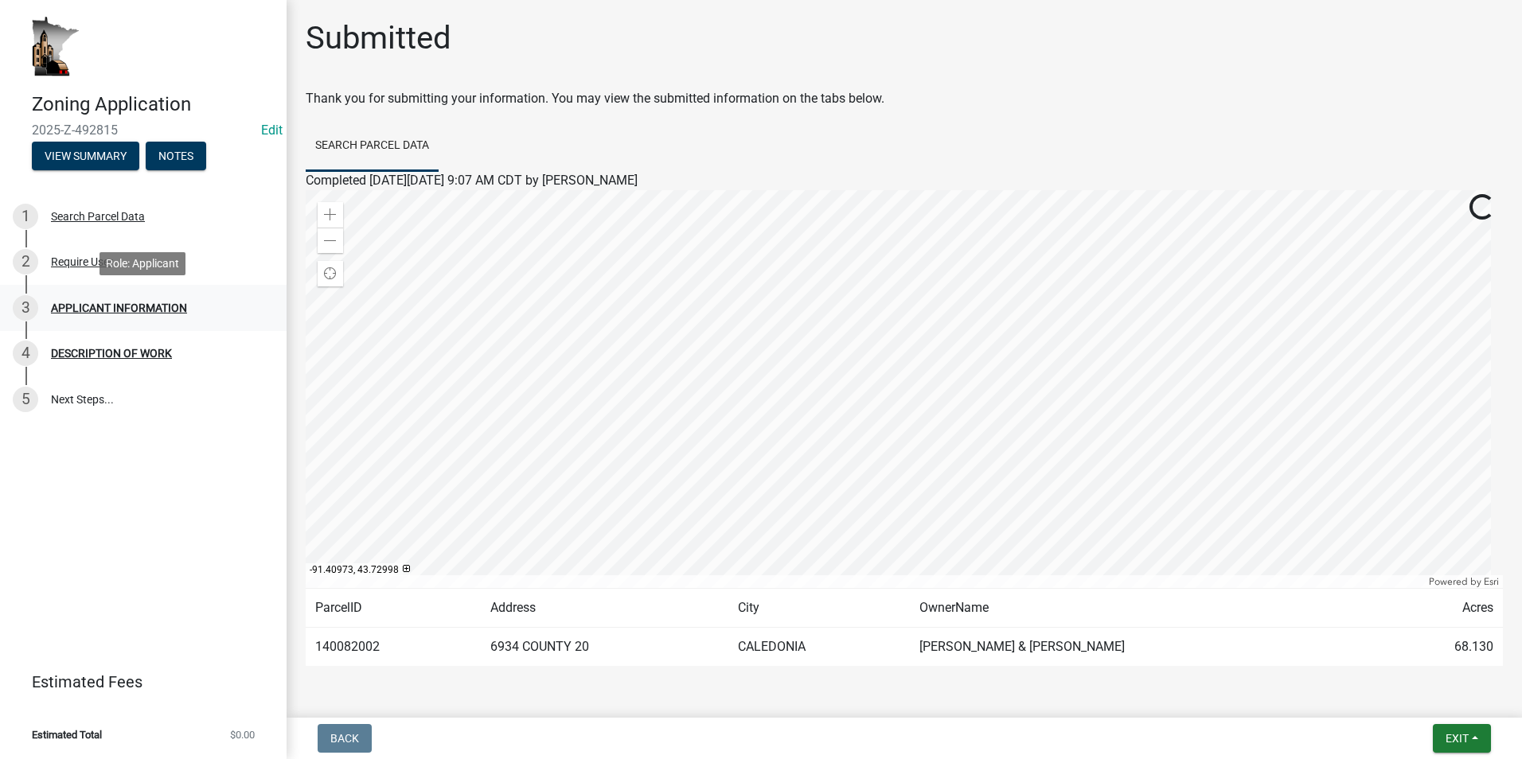
click at [121, 310] on div "APPLICANT INFORMATION" at bounding box center [119, 307] width 136 height 11
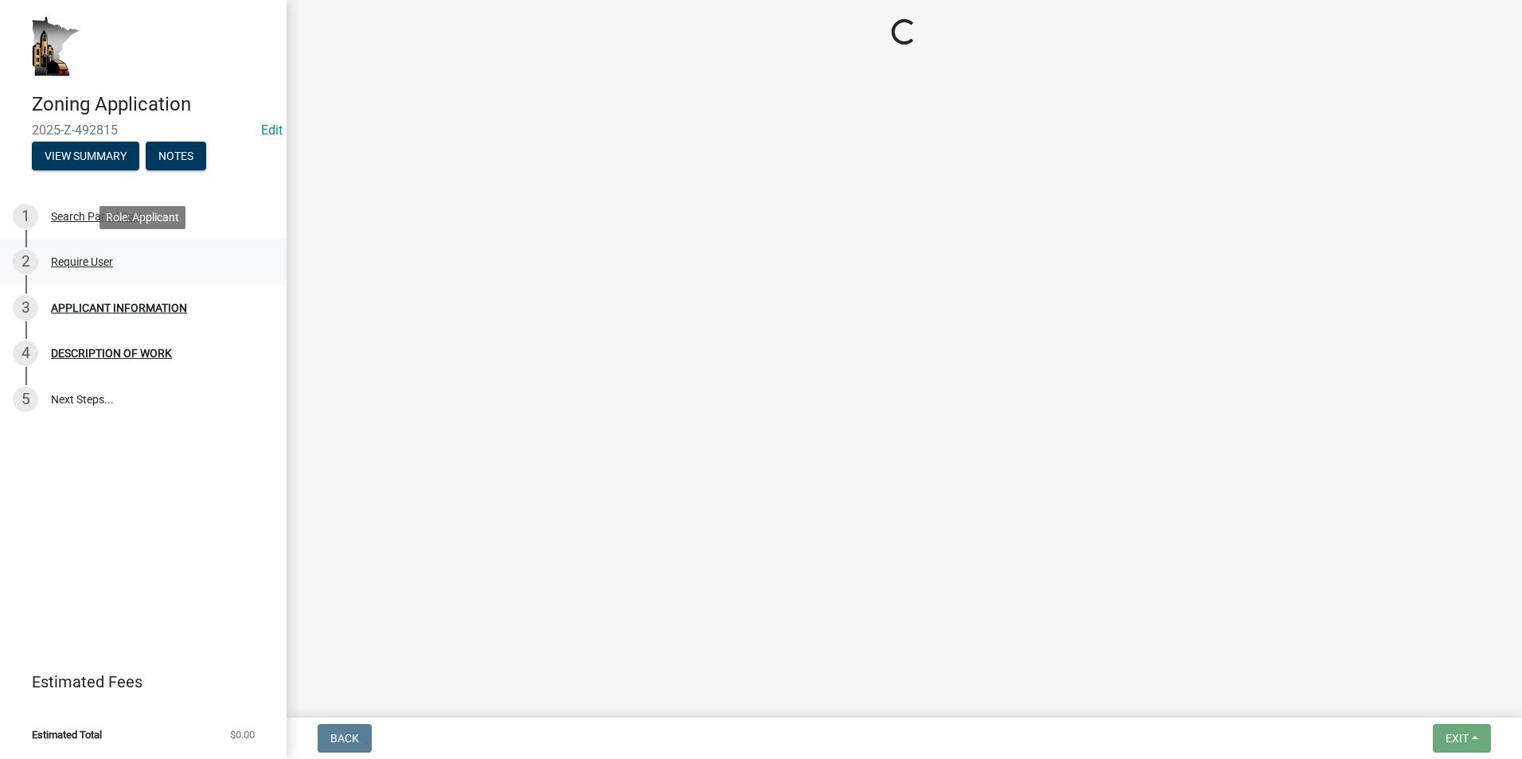
select select "f73bc555-2faa-4207-ba45-c8fa17744791"
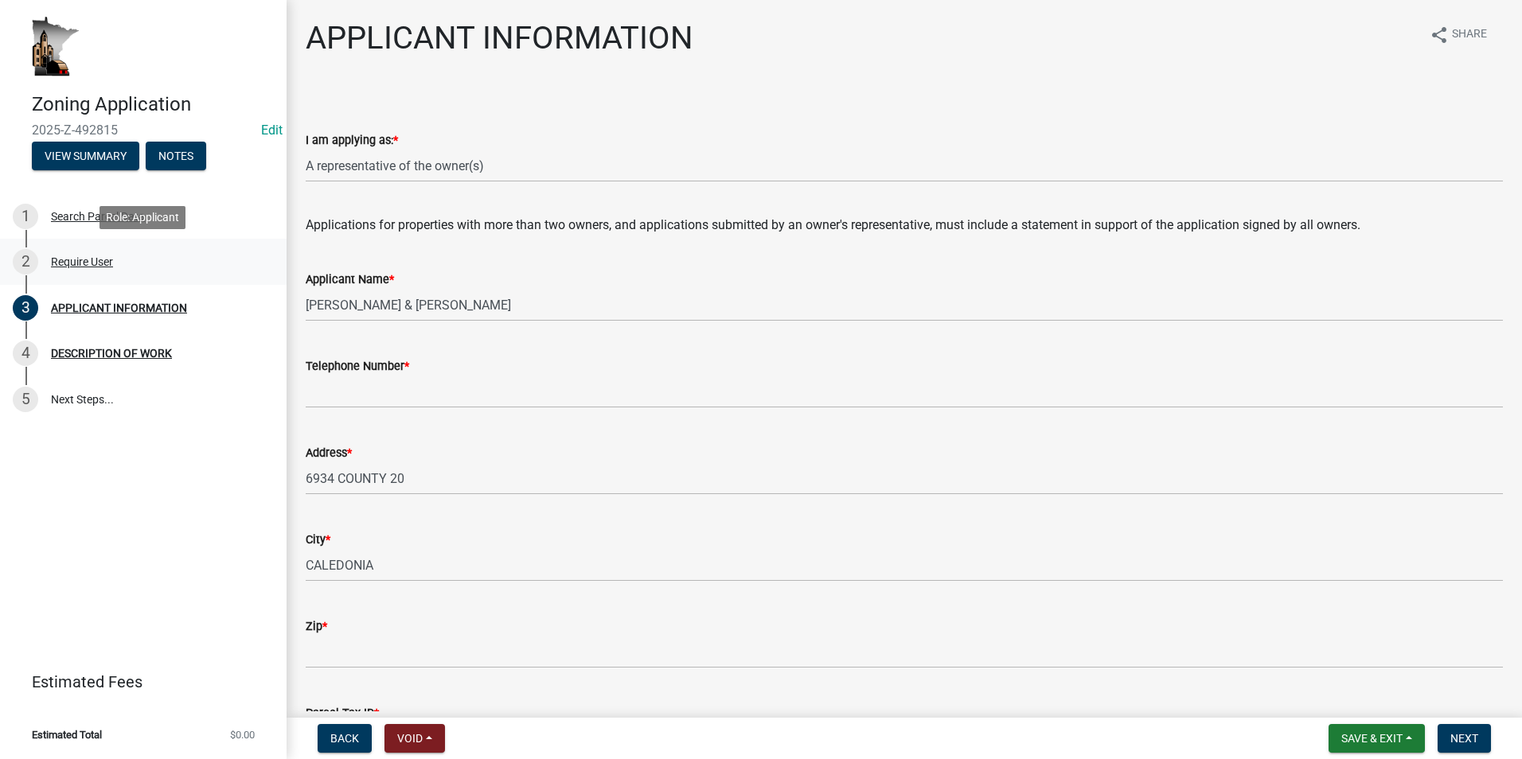
click at [70, 259] on div "Require User" at bounding box center [82, 261] width 62 height 11
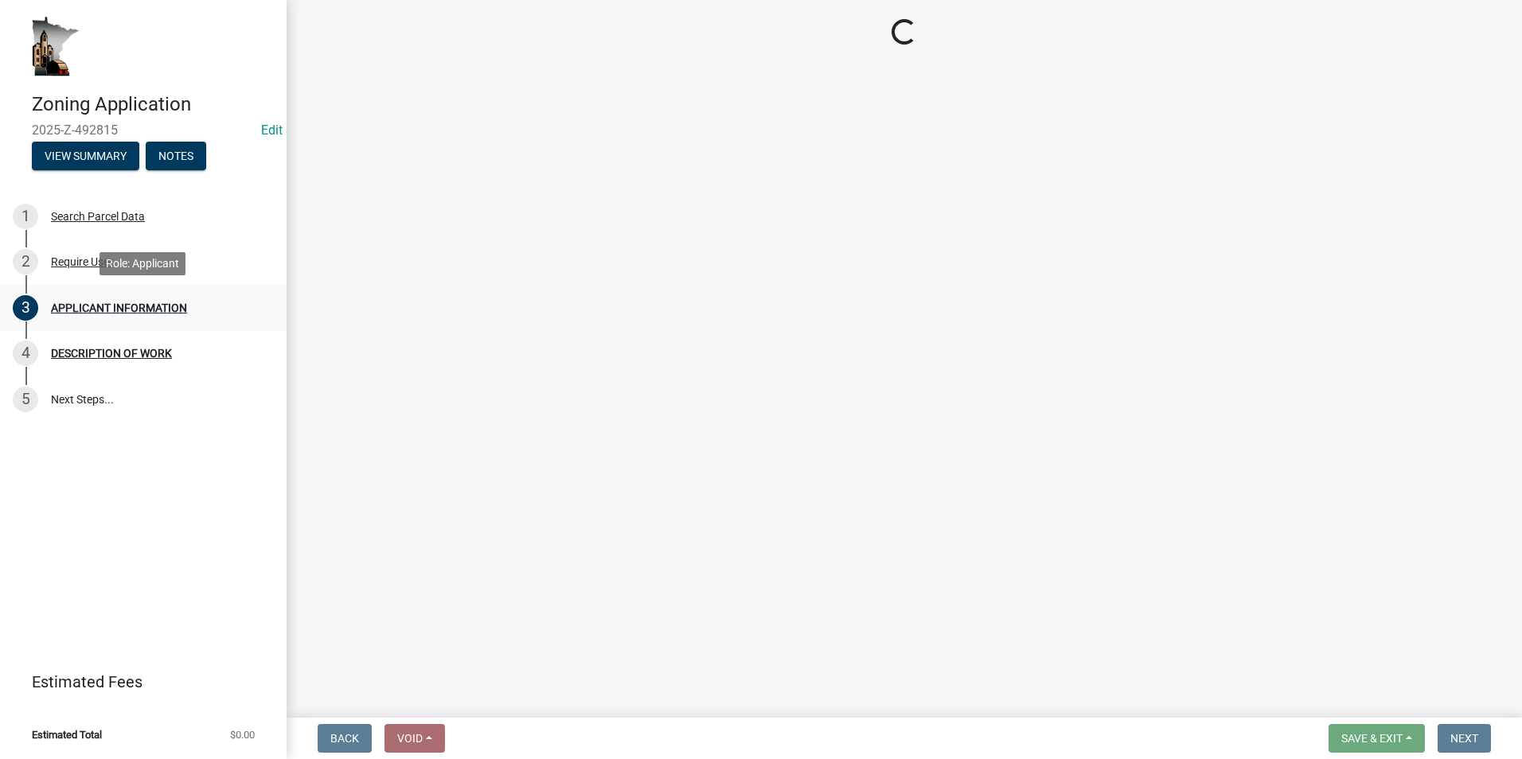
click at [88, 302] on div "APPLICANT INFORMATION" at bounding box center [119, 307] width 136 height 11
select select "f73bc555-2faa-4207-ba45-c8fa17744791"
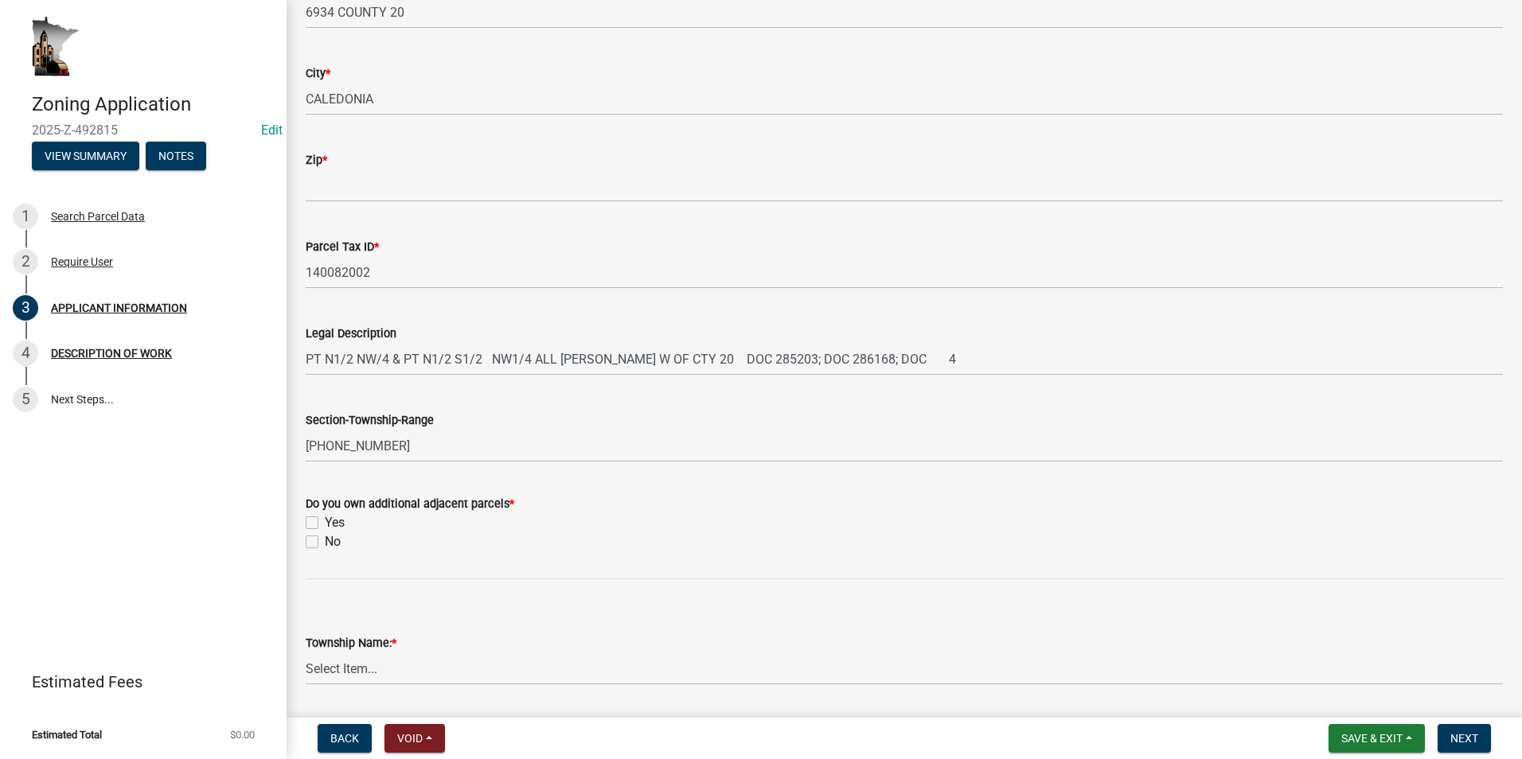
scroll to position [557, 0]
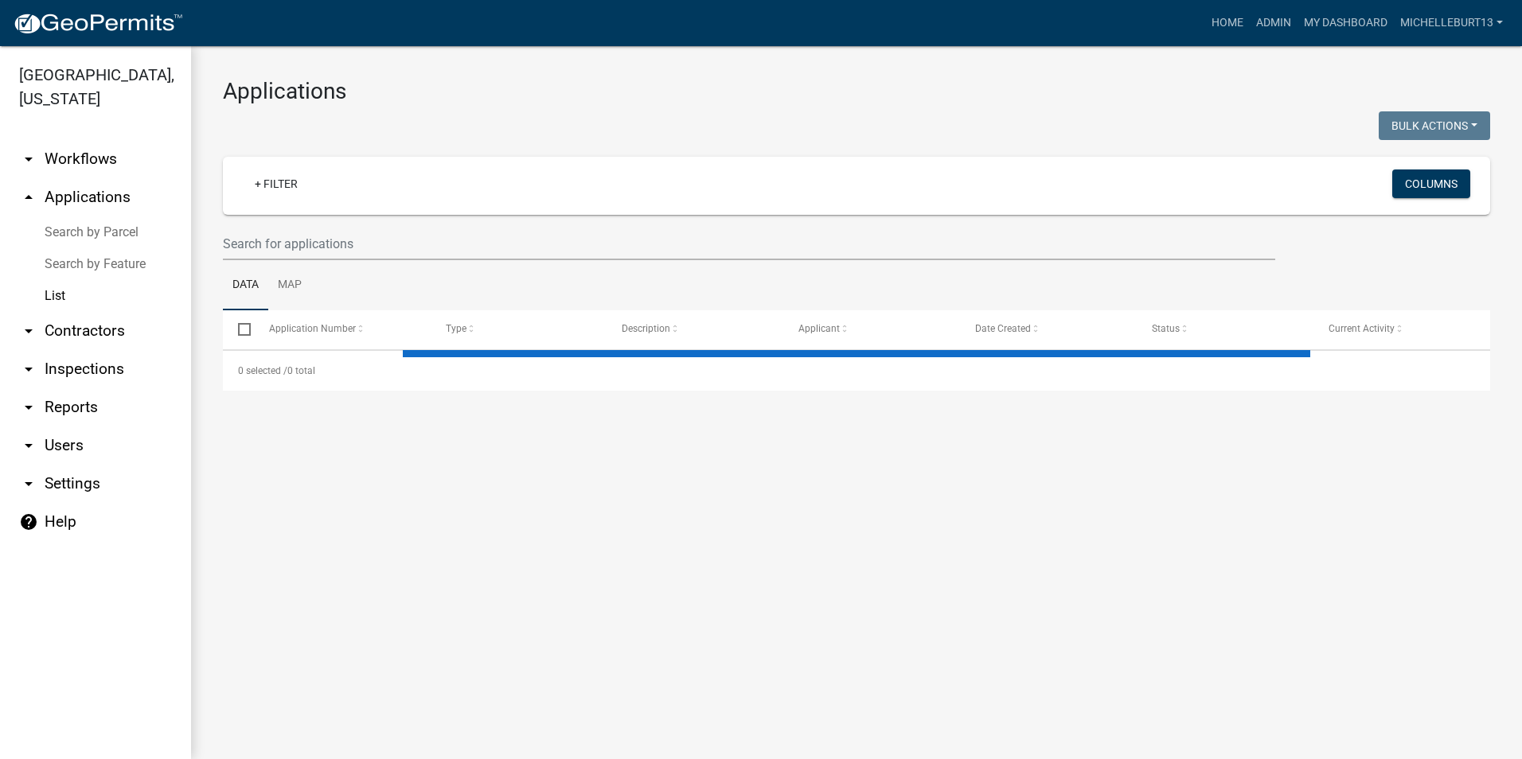
select select "3: 100"
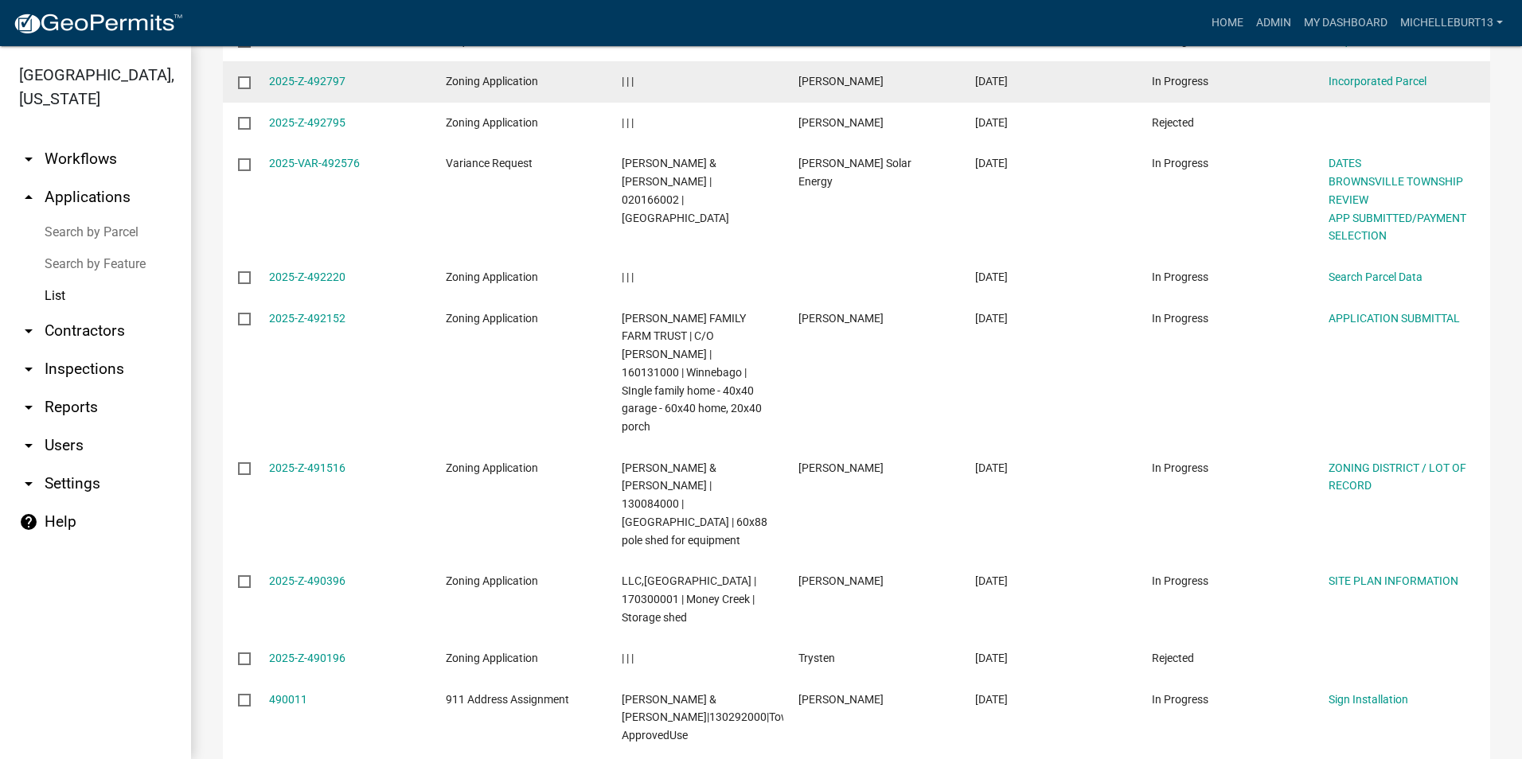
scroll to position [398, 0]
